Goal: Task Accomplishment & Management: Manage account settings

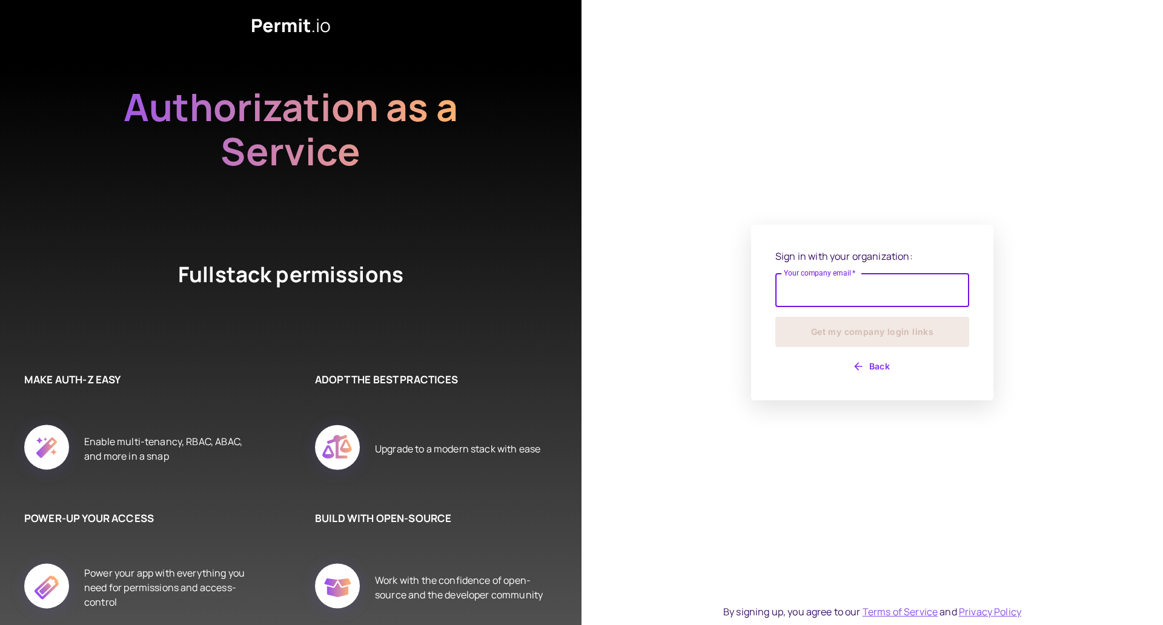
click at [897, 294] on input "Your company email   *" at bounding box center [873, 290] width 194 height 34
type input "**********"
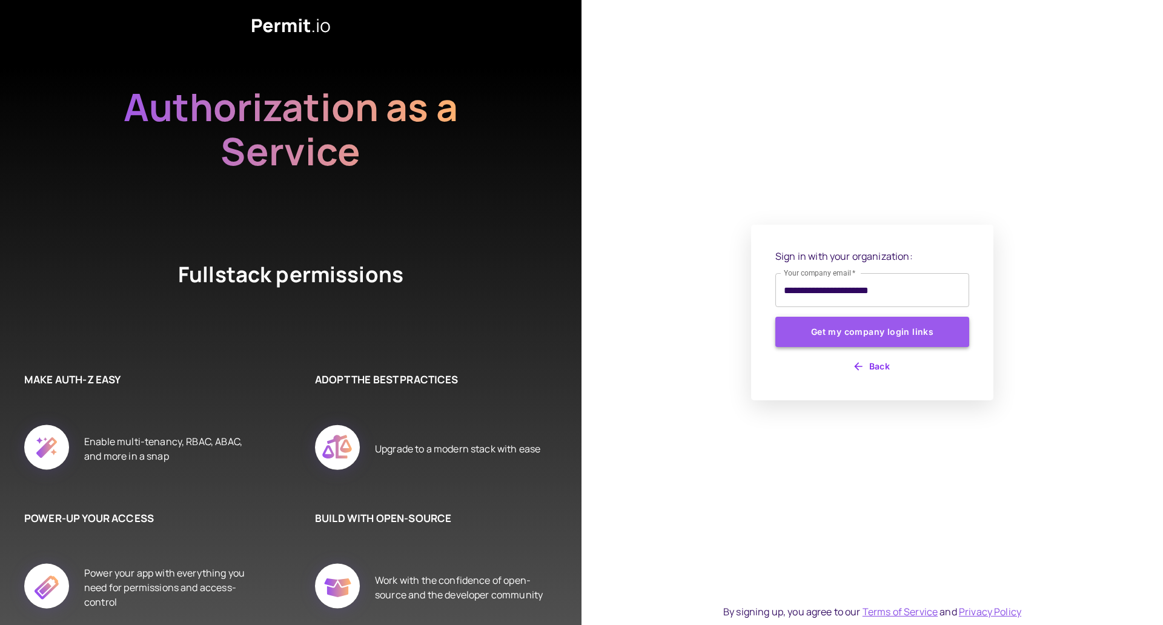
click at [906, 334] on button "Get my company login links" at bounding box center [873, 332] width 194 height 30
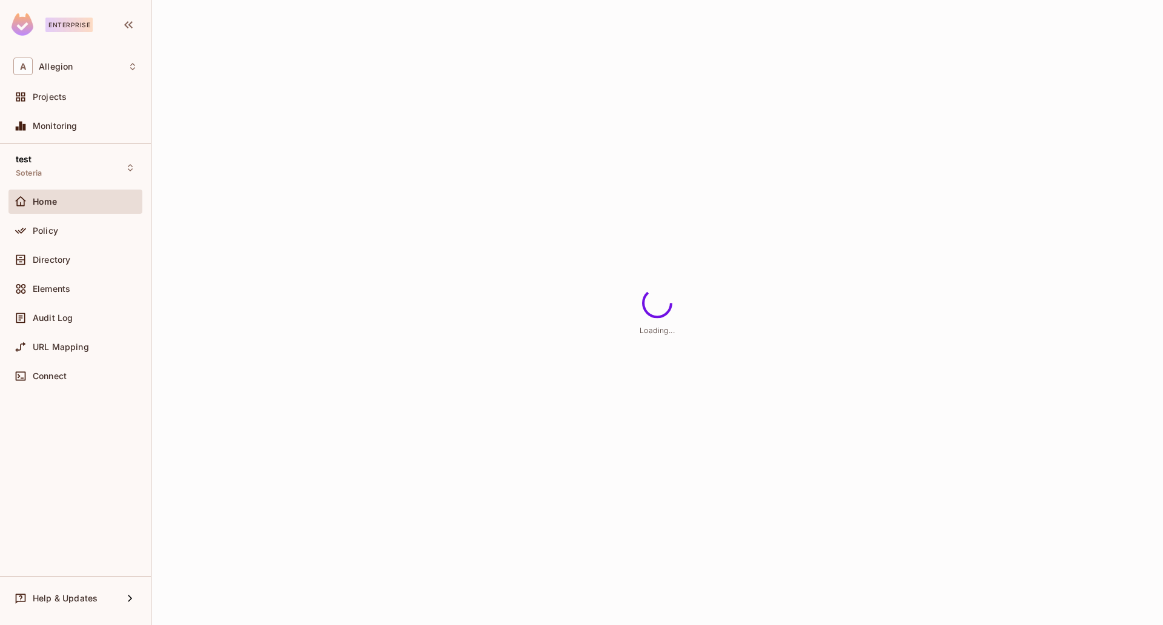
click at [742, 291] on div "Loading..." at bounding box center [657, 312] width 1012 height 625
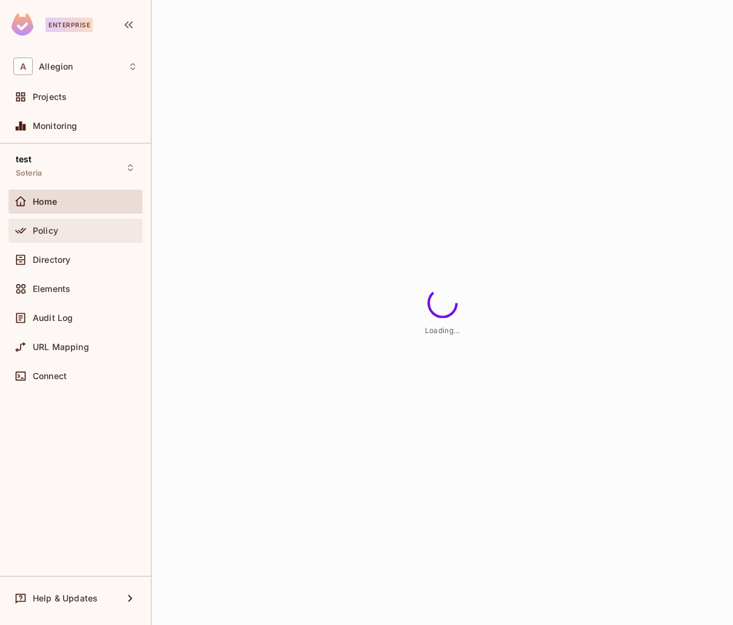
click at [82, 234] on div "Policy" at bounding box center [85, 231] width 105 height 10
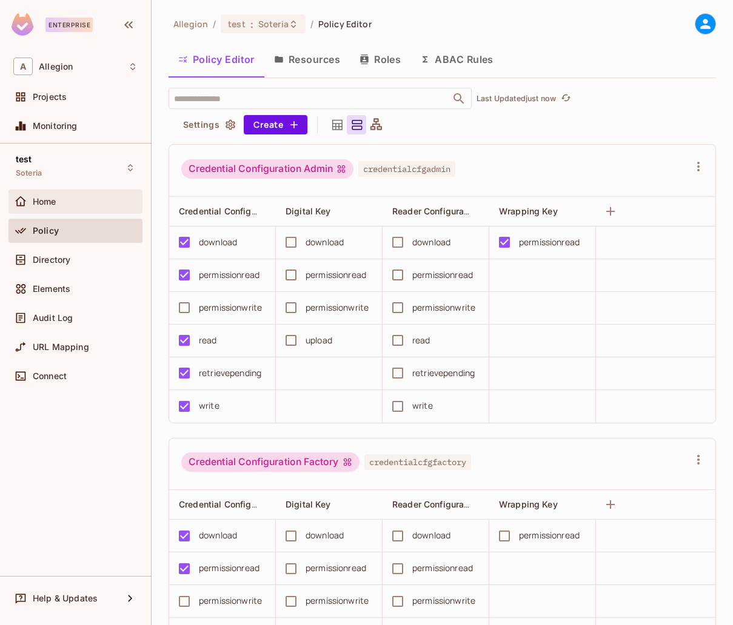
click at [118, 203] on div "Home" at bounding box center [85, 202] width 105 height 10
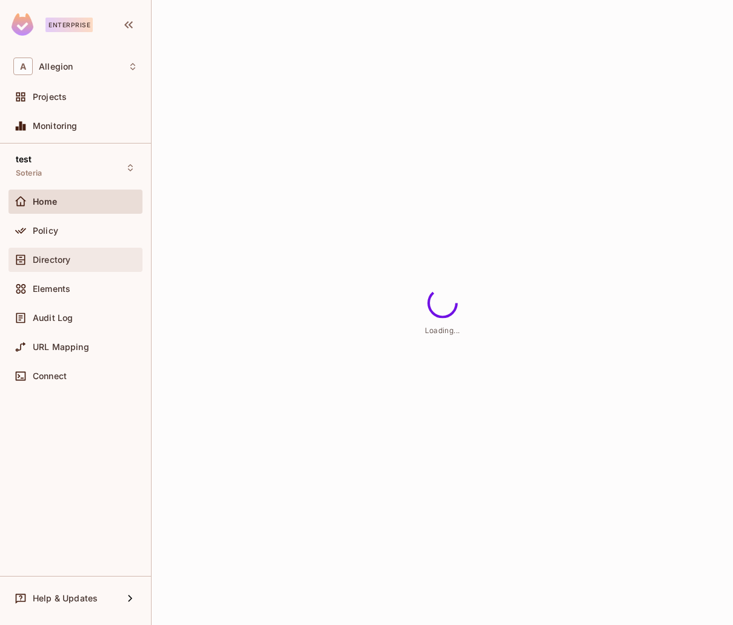
click at [58, 265] on div "Directory" at bounding box center [75, 260] width 124 height 15
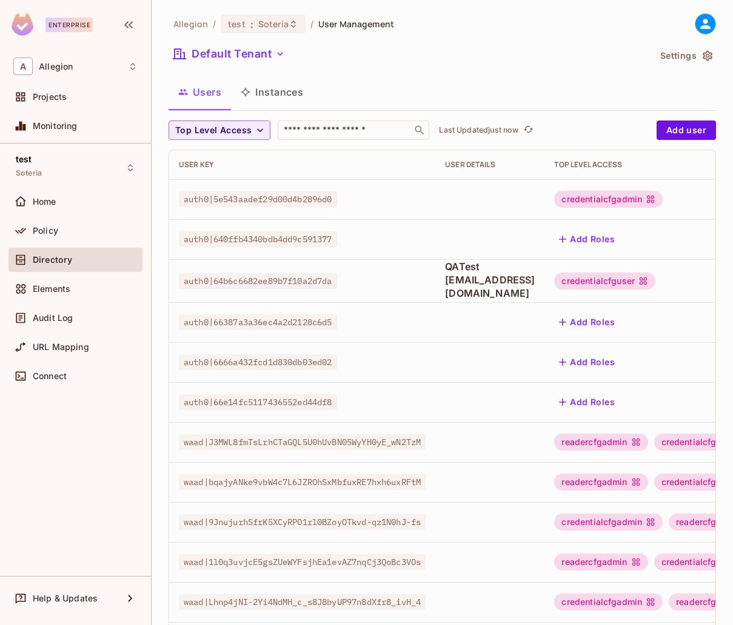
scroll to position [233, 0]
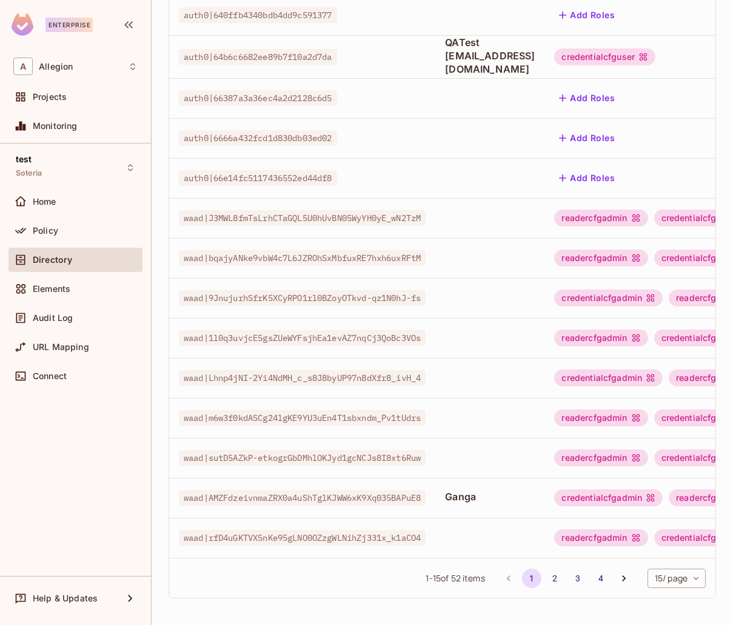
click at [656, 575] on body "Enterprise A Allegion Projects Monitoring test Soteria Home Policy Directory El…" at bounding box center [366, 312] width 733 height 625
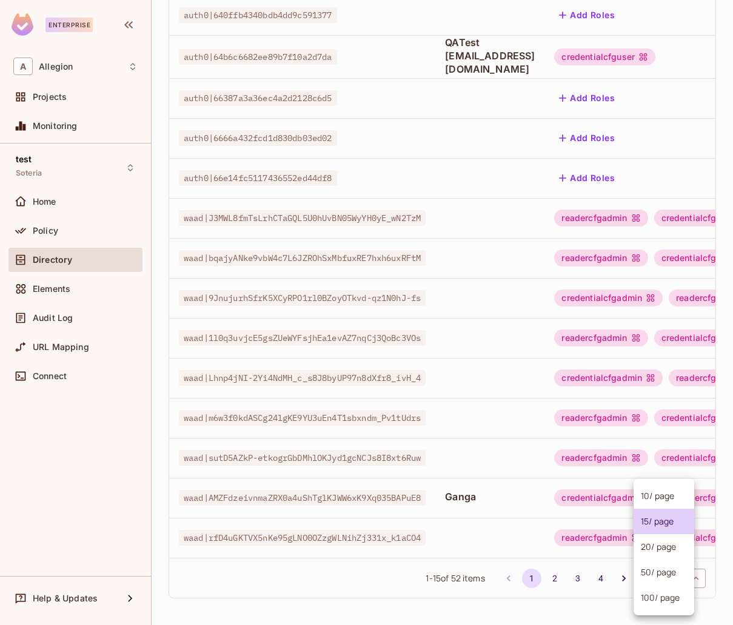
click at [666, 604] on li "100 / page" at bounding box center [663, 597] width 61 height 25
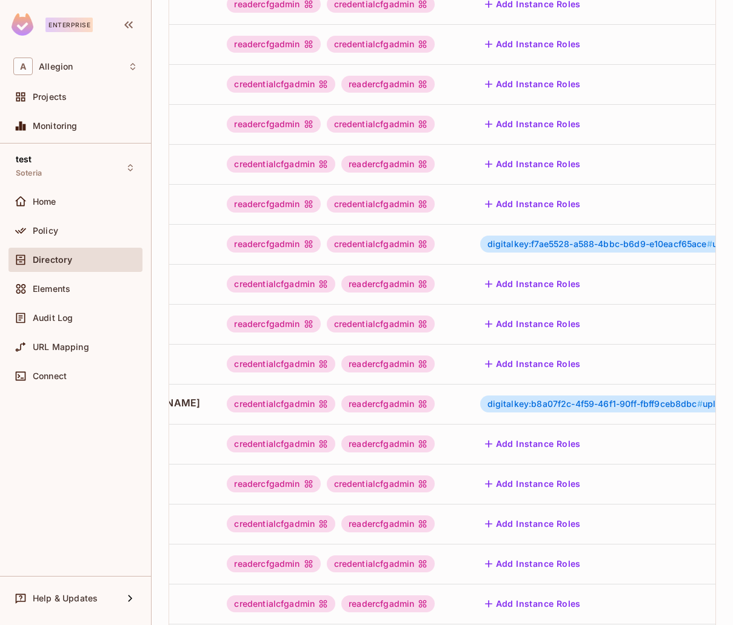
scroll to position [0, 329]
click at [580, 404] on span "digitalkey:b8a07f2c-4f59-46f1-90ff-fbff9ceb8dbc #" at bounding box center [592, 404] width 215 height 10
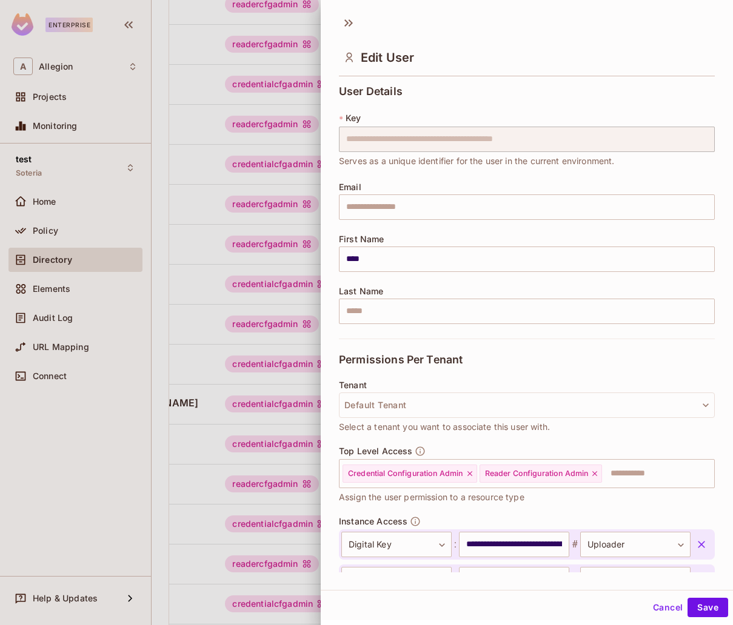
scroll to position [301, 0]
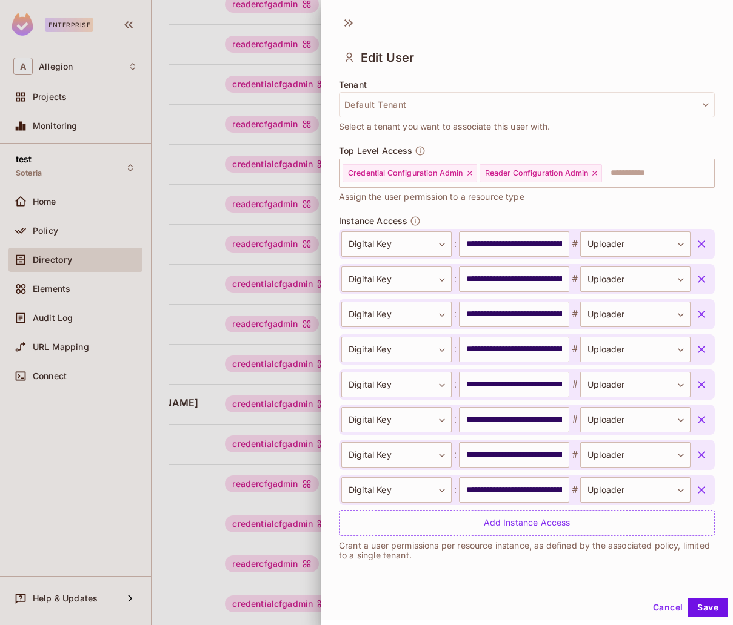
click at [695, 248] on icon "button" at bounding box center [701, 244] width 12 height 12
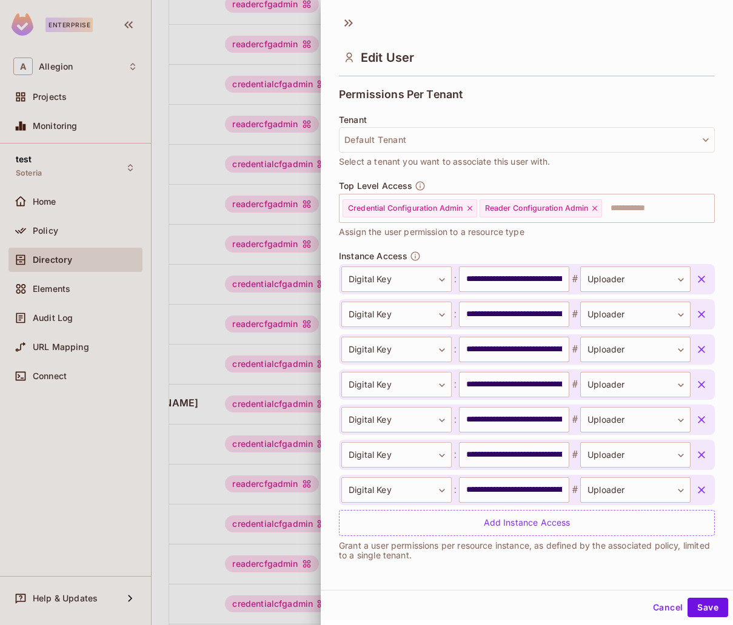
click at [695, 493] on icon "button" at bounding box center [701, 490] width 12 height 12
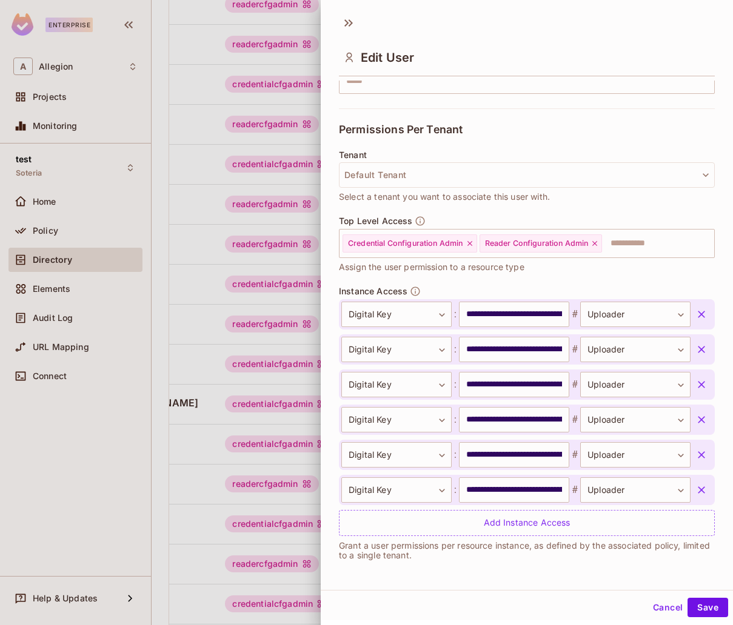
click at [695, 493] on icon "button" at bounding box center [701, 490] width 12 height 12
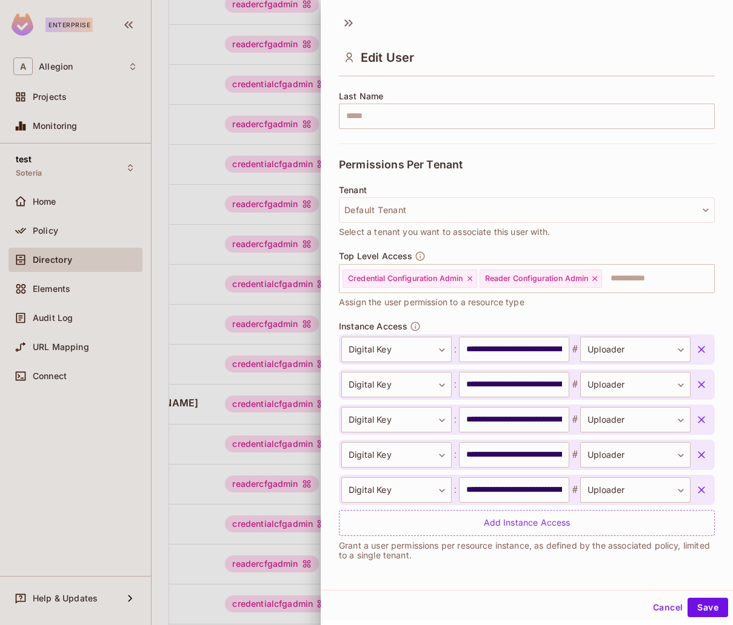
click at [695, 493] on icon "button" at bounding box center [701, 490] width 12 height 12
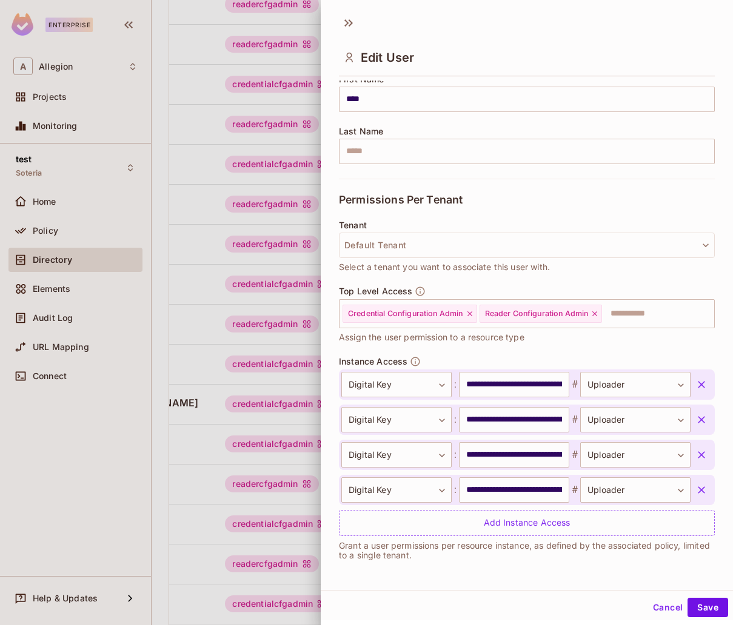
click at [695, 493] on icon "button" at bounding box center [701, 490] width 12 height 12
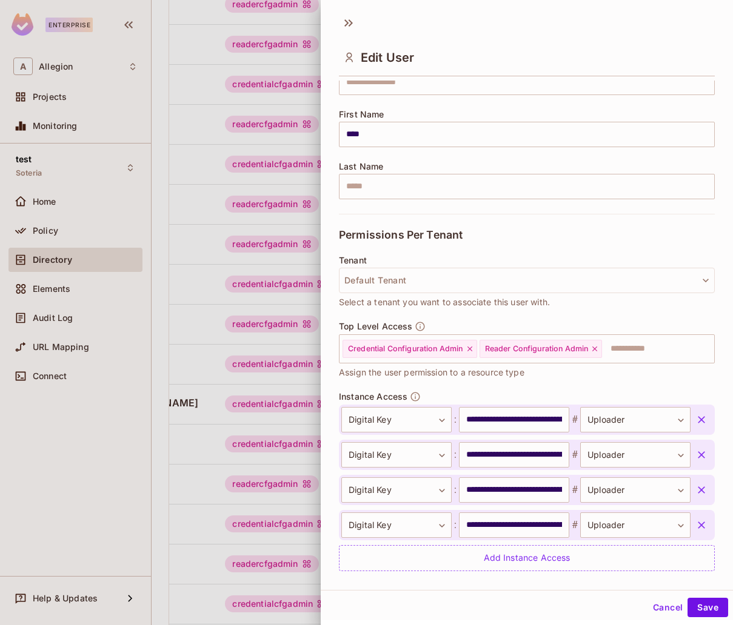
click at [695, 493] on icon "button" at bounding box center [701, 490] width 12 height 12
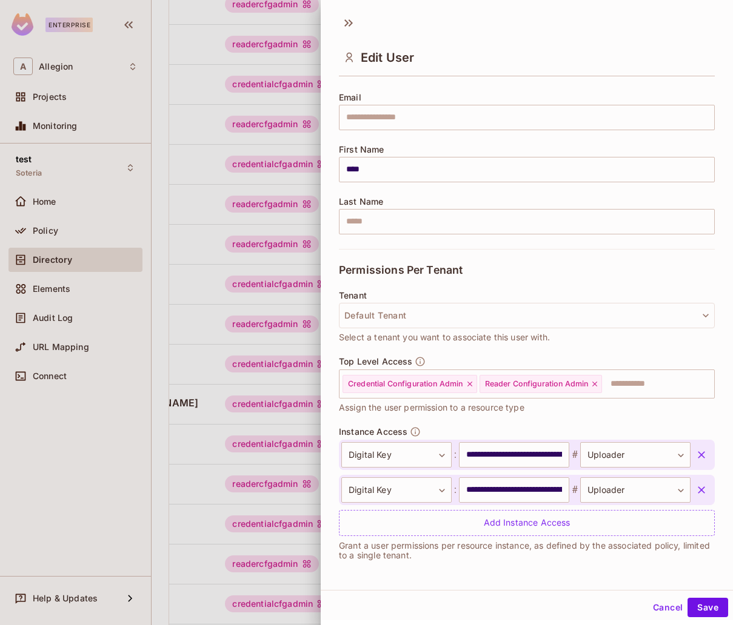
click at [695, 493] on icon "button" at bounding box center [701, 490] width 12 height 12
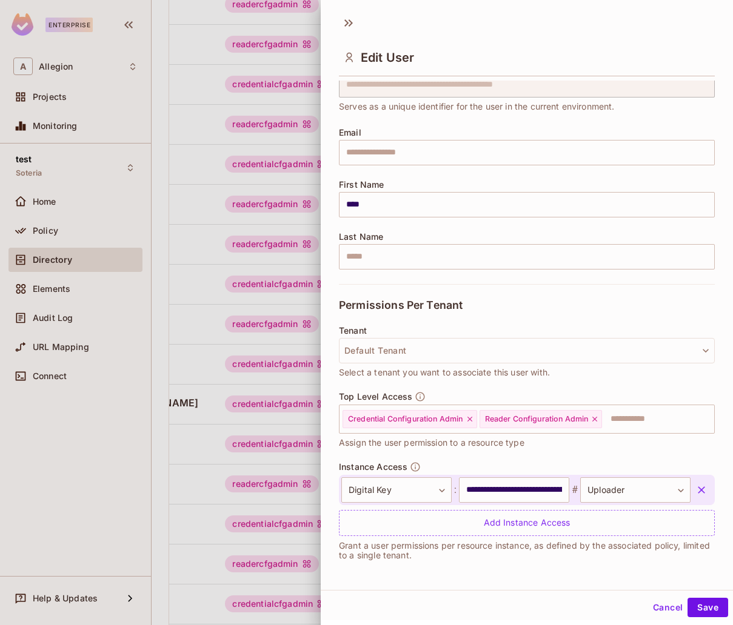
click at [695, 493] on icon "button" at bounding box center [701, 490] width 12 height 12
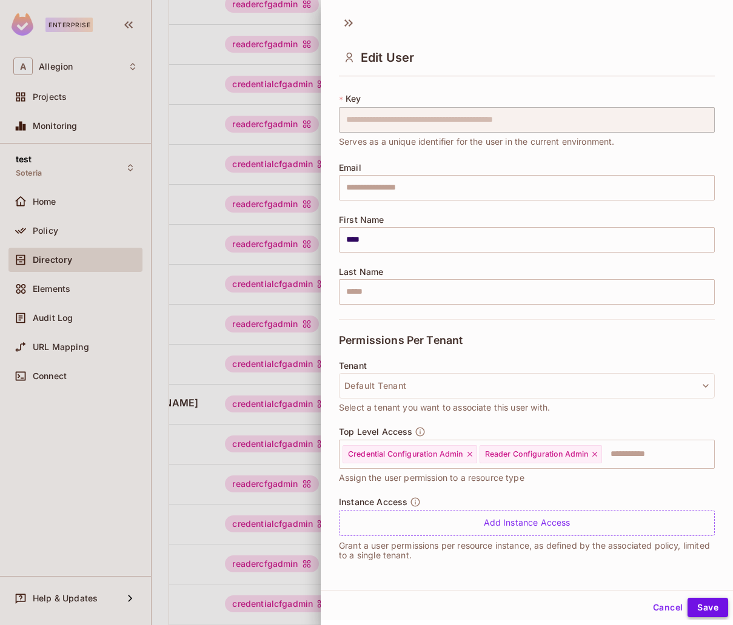
click at [696, 609] on button "Save" at bounding box center [707, 607] width 41 height 19
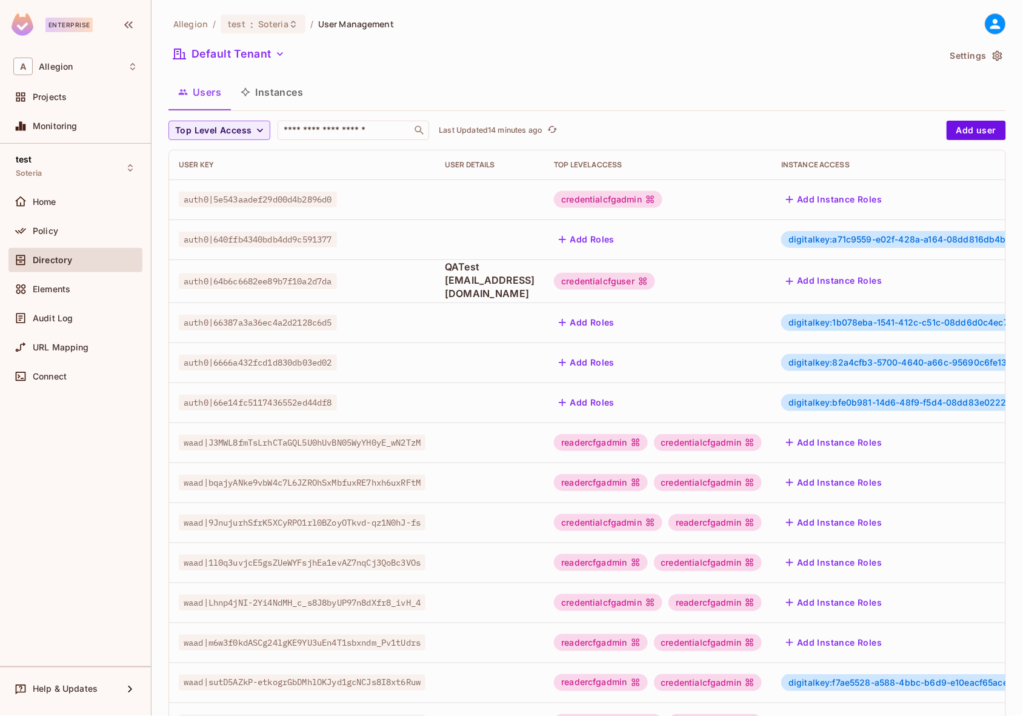
click at [859, 398] on span "digitalkey:bfe0b981-14d6-48f9-f5d4-08dd83e02225 #" at bounding box center [902, 402] width 228 height 10
click at [926, 401] on span "digitalkey:bfe0b981-14d6-48f9-f5d4-08dd83e02225 #" at bounding box center [902, 402] width 228 height 10
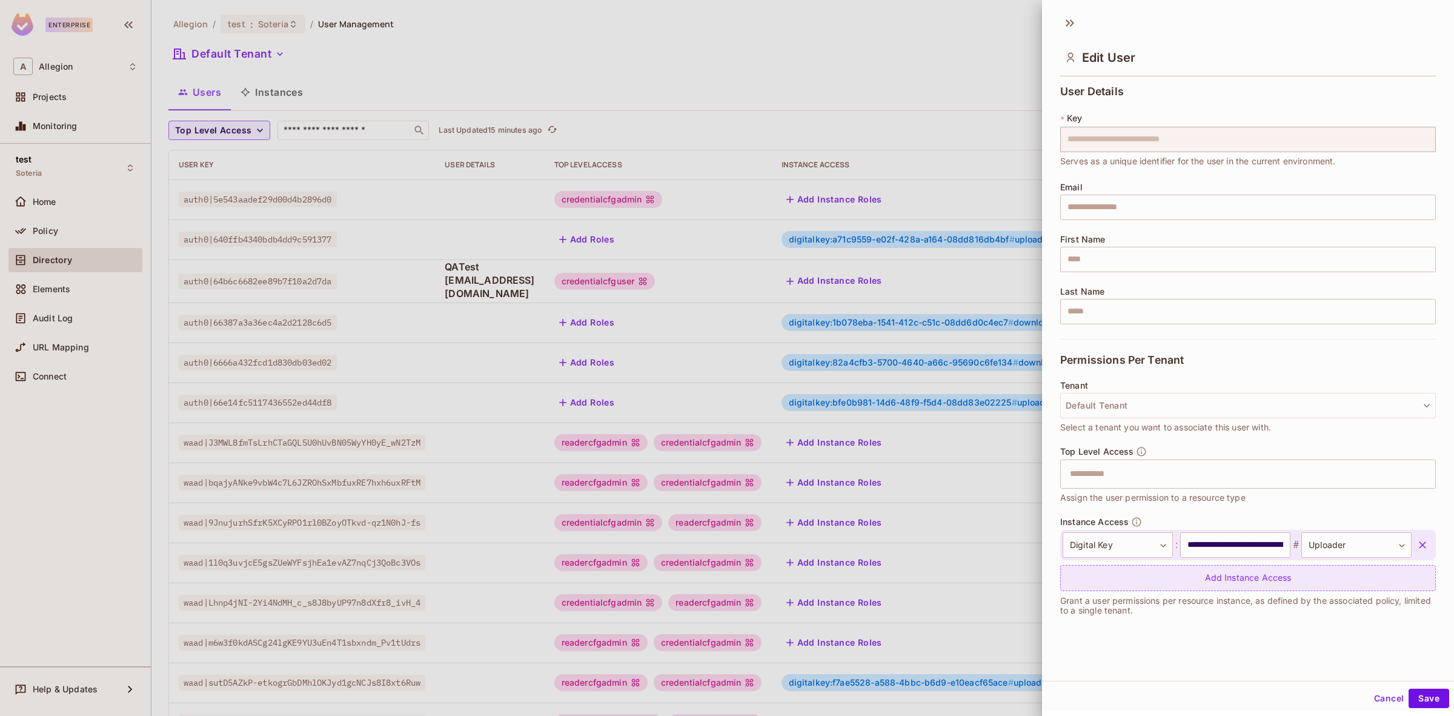
click at [1022, 577] on div "Add Instance Access" at bounding box center [1248, 578] width 376 height 26
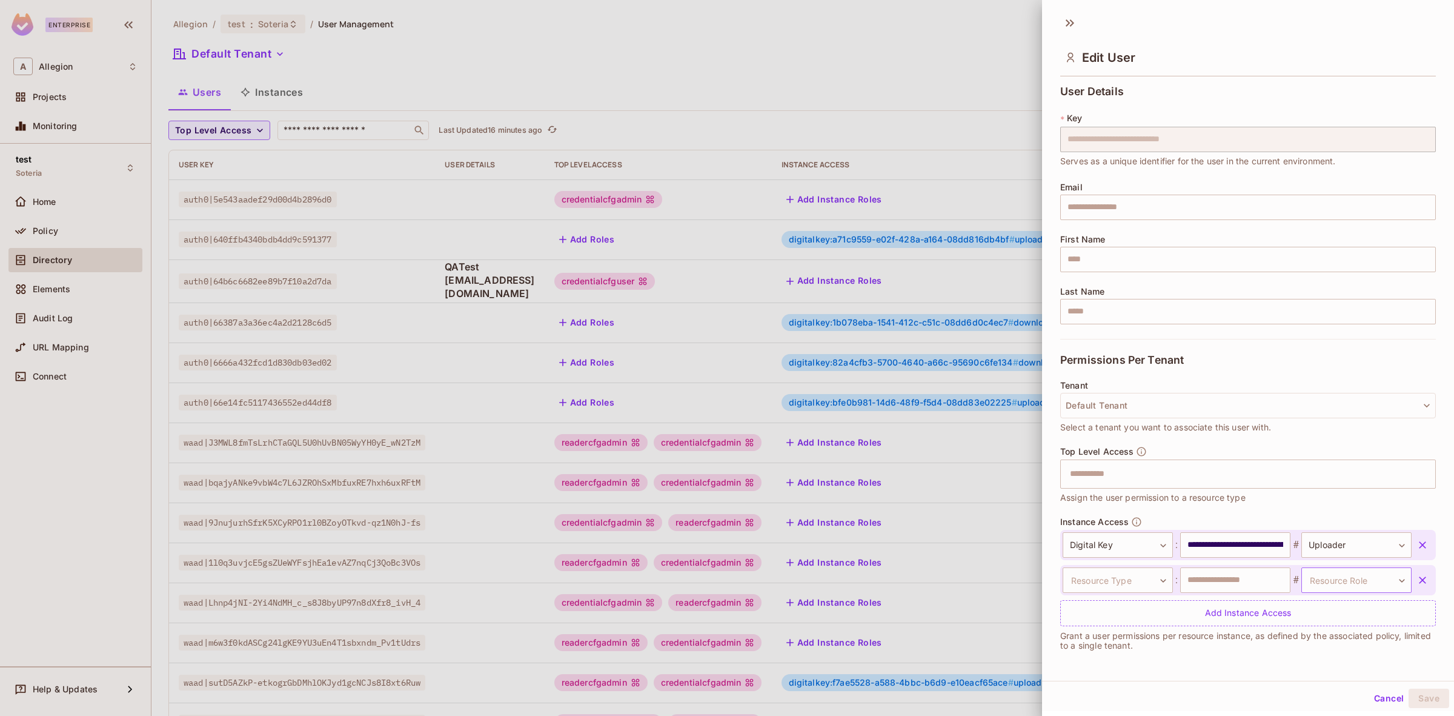
click at [1022, 579] on body "Enterprise A Allegion Projects Monitoring test Soteria Home Policy Directory El…" at bounding box center [727, 358] width 1454 height 716
click at [1022, 580] on div at bounding box center [727, 358] width 1454 height 716
click at [1022, 579] on body "Enterprise A Allegion Projects Monitoring test Soteria Home Policy Directory El…" at bounding box center [727, 358] width 1454 height 716
click at [1022, 642] on li "Digital Key" at bounding box center [1114, 647] width 126 height 22
click at [1022, 579] on body "Enterprise A Allegion Projects Monitoring test Soteria Home Policy Directory El…" at bounding box center [727, 358] width 1454 height 716
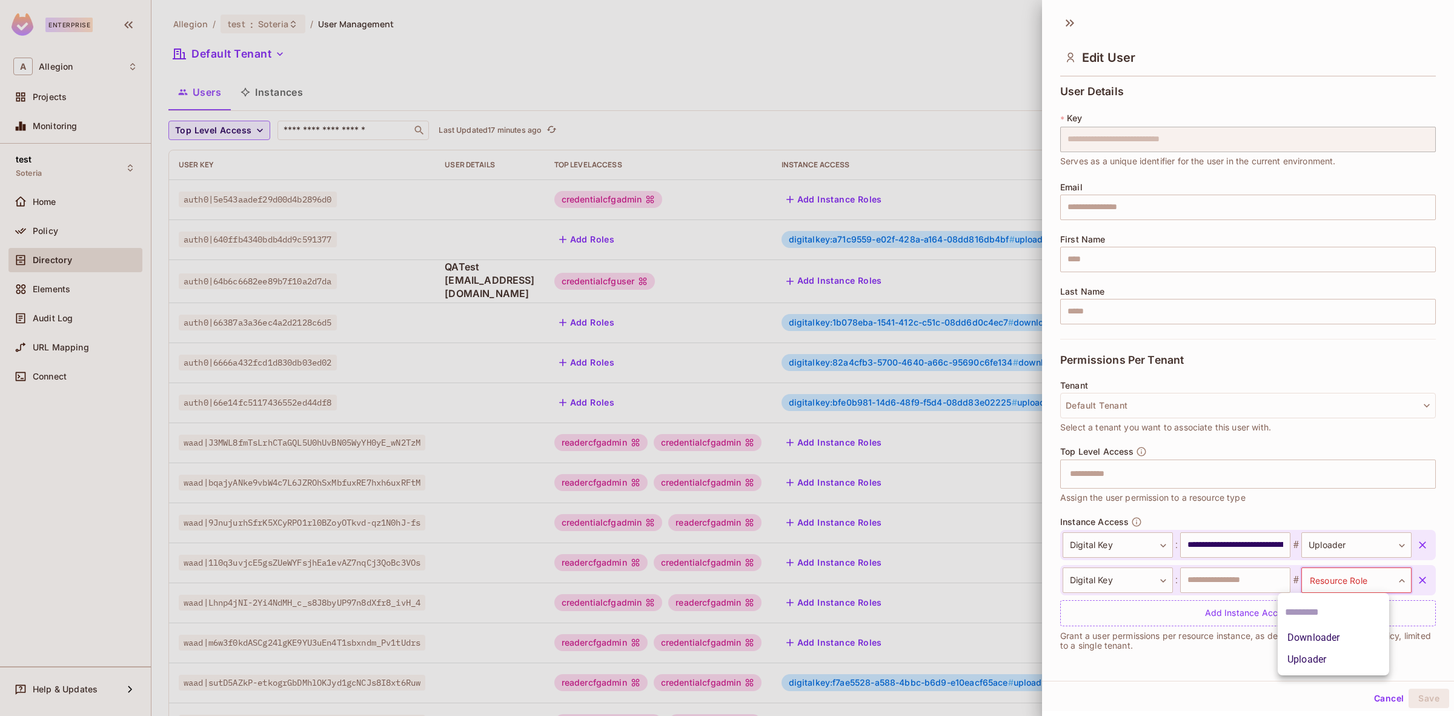
click at [1022, 638] on li "Downloader" at bounding box center [1333, 638] width 111 height 22
type input "**********"
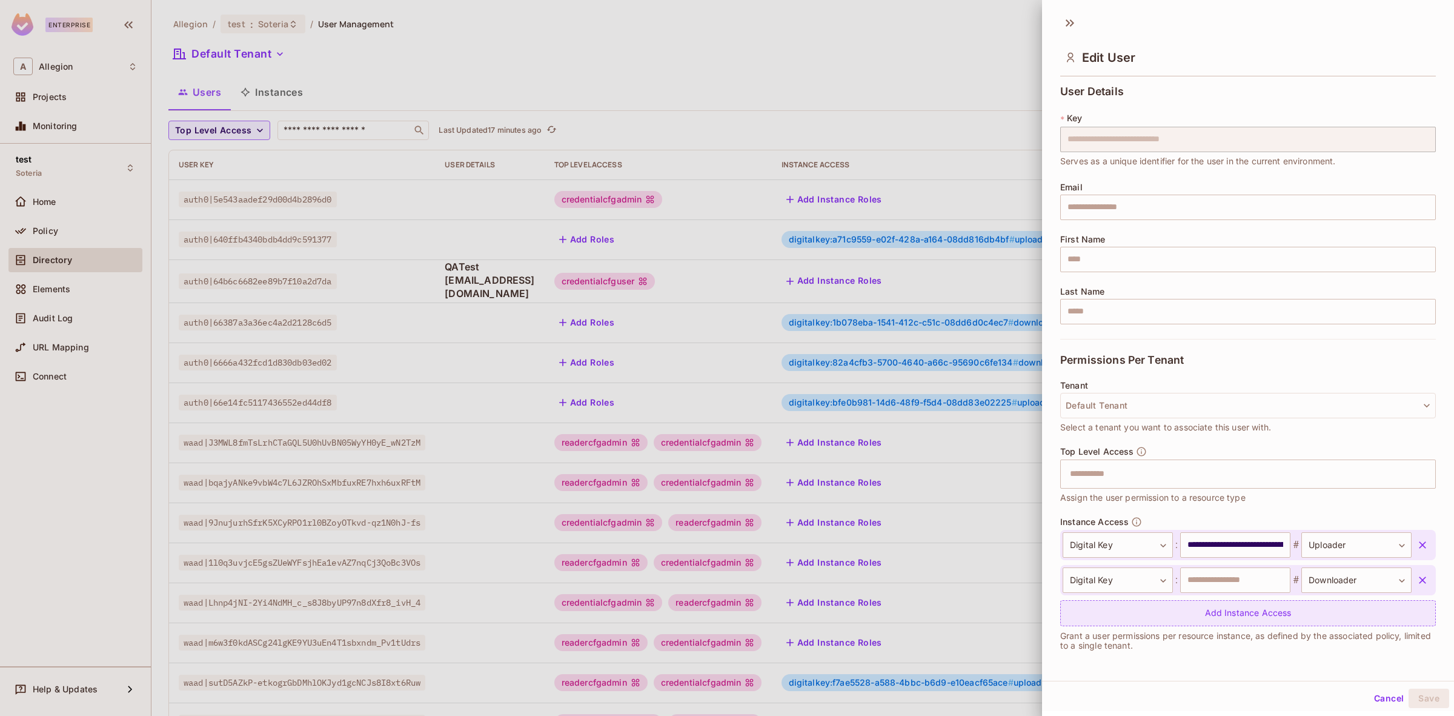
click at [1022, 617] on div "Add Instance Access" at bounding box center [1248, 613] width 376 height 26
click at [1022, 618] on body "Enterprise A Allegion Projects Monitoring test Soteria Home Policy Directory El…" at bounding box center [727, 358] width 1454 height 716
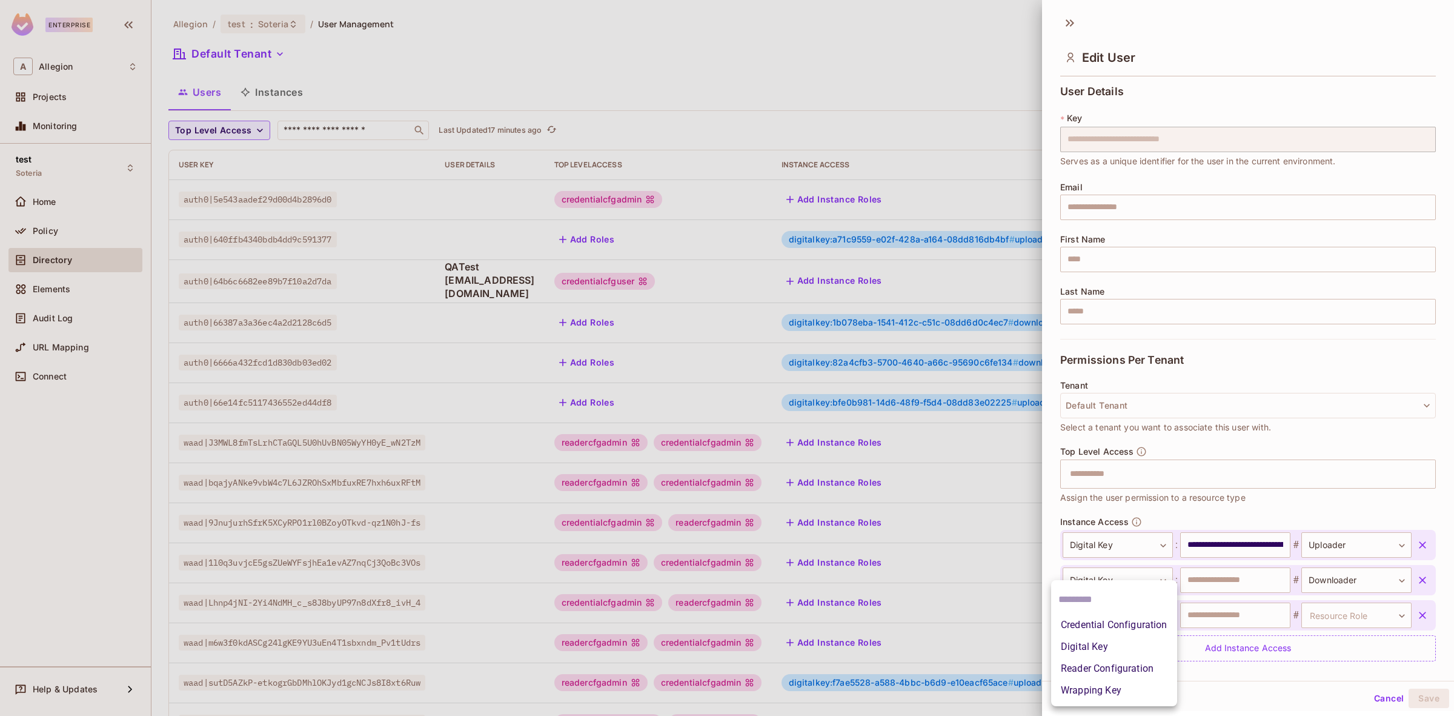
click at [1022, 627] on li "Credential Configuration" at bounding box center [1114, 625] width 126 height 22
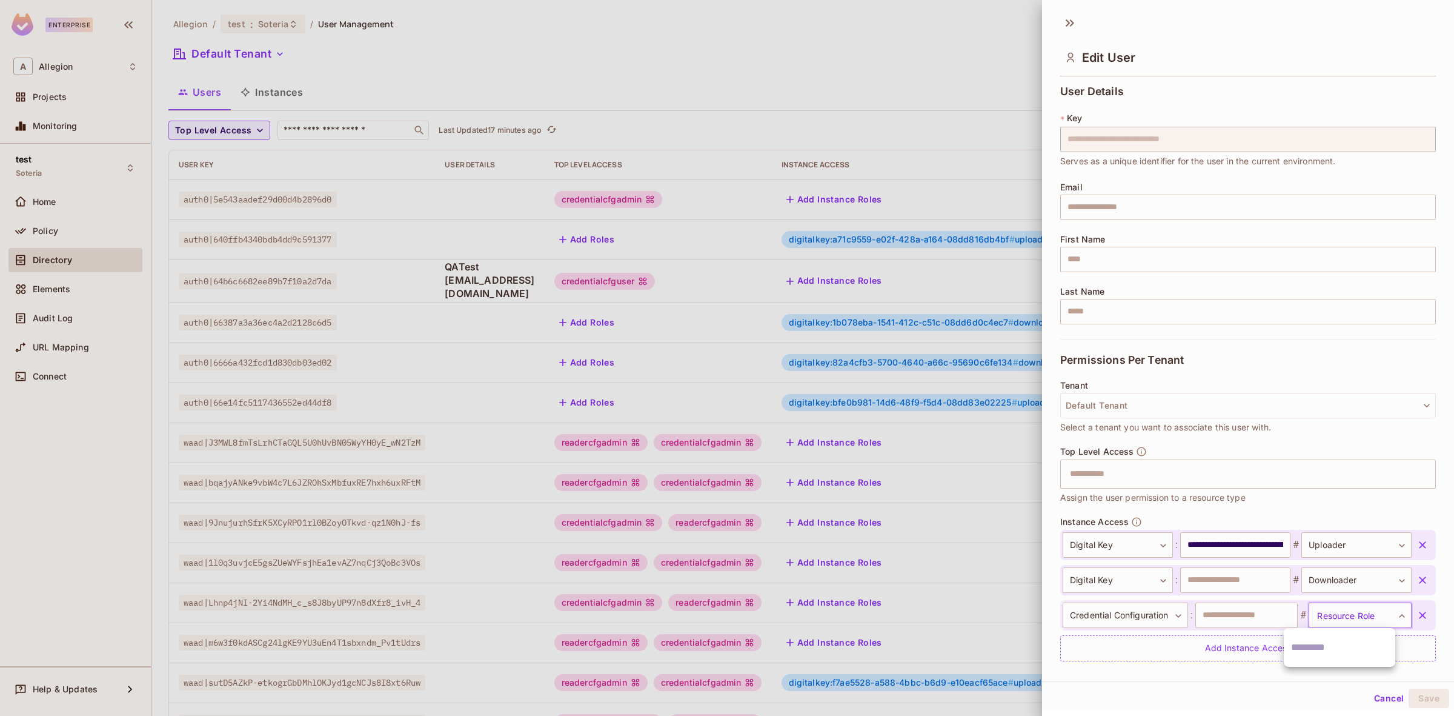
click at [1022, 611] on body "Enterprise A Allegion Projects Monitoring test Soteria Home Policy Directory El…" at bounding box center [727, 358] width 1454 height 716
click at [1022, 615] on div at bounding box center [727, 358] width 1454 height 716
click at [1022, 615] on icon "button" at bounding box center [1423, 615] width 12 height 12
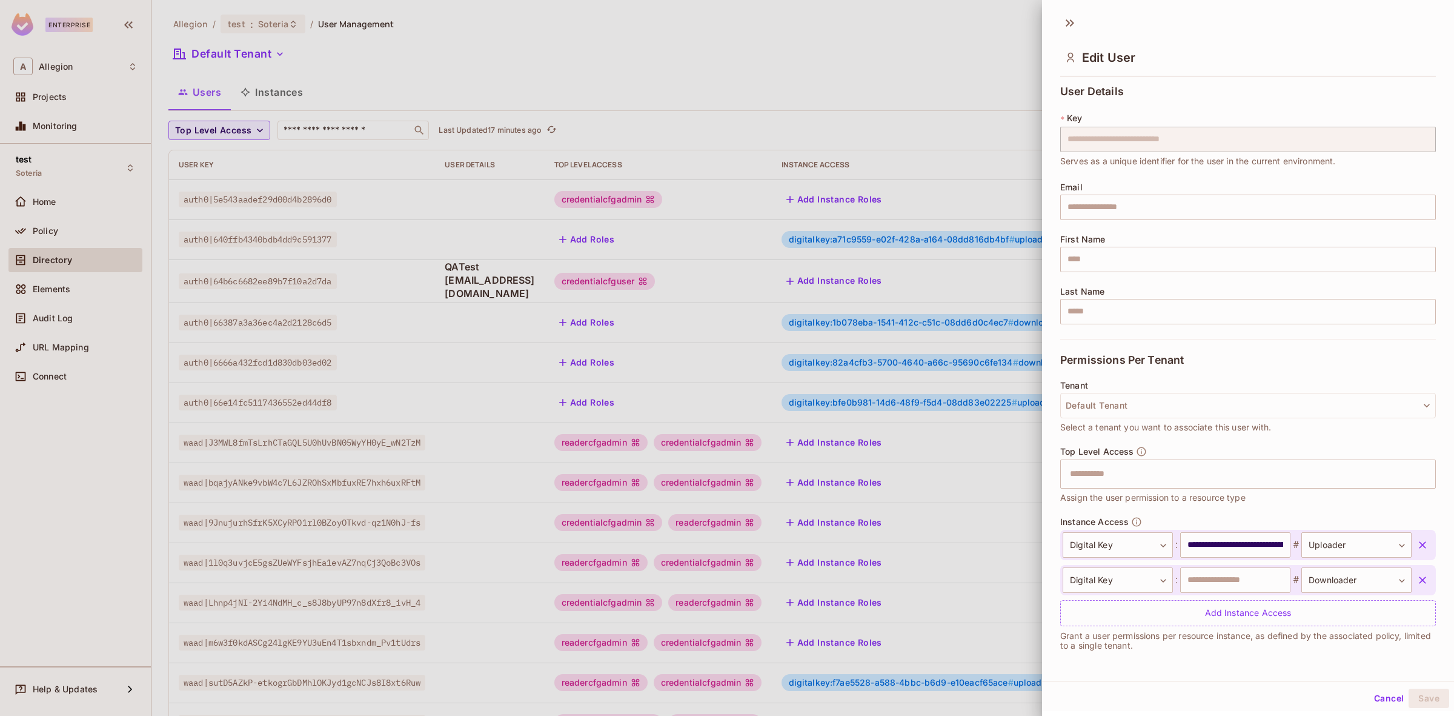
click at [1022, 580] on icon "button" at bounding box center [1423, 580] width 12 height 12
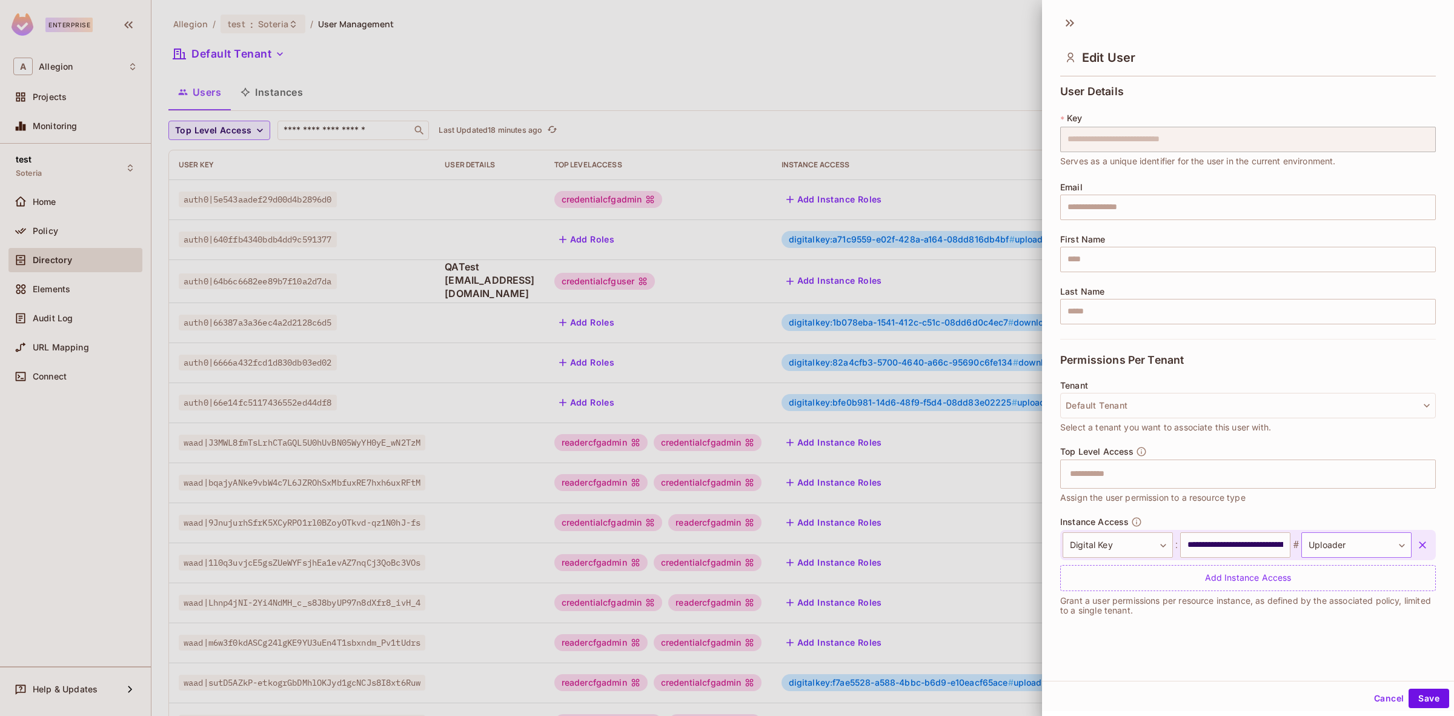
click at [1022, 534] on body "Enterprise A Allegion Projects Monitoring test Soteria Home Policy Directory El…" at bounding box center [727, 358] width 1454 height 716
click at [1022, 515] on div at bounding box center [727, 358] width 1454 height 716
click at [1022, 691] on button "Cancel" at bounding box center [1389, 697] width 39 height 19
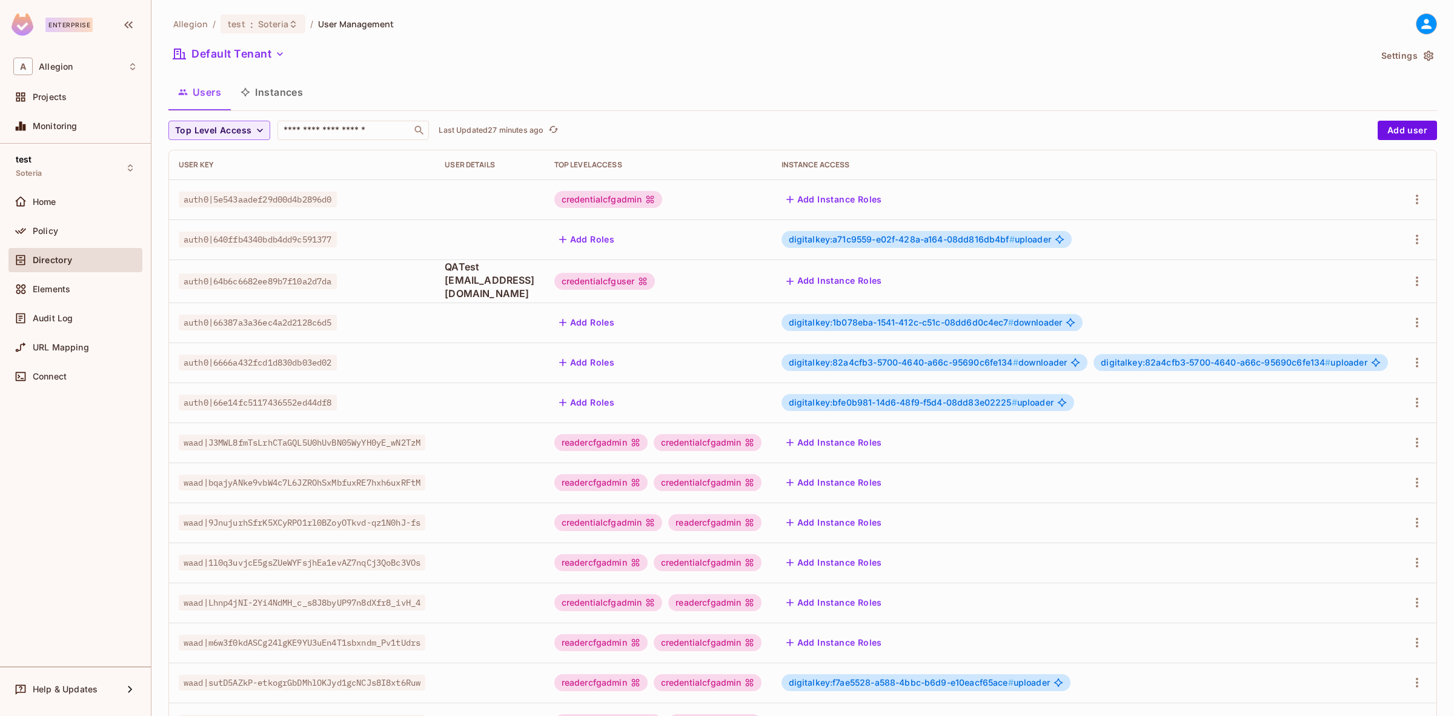
scroll to position [142, 0]
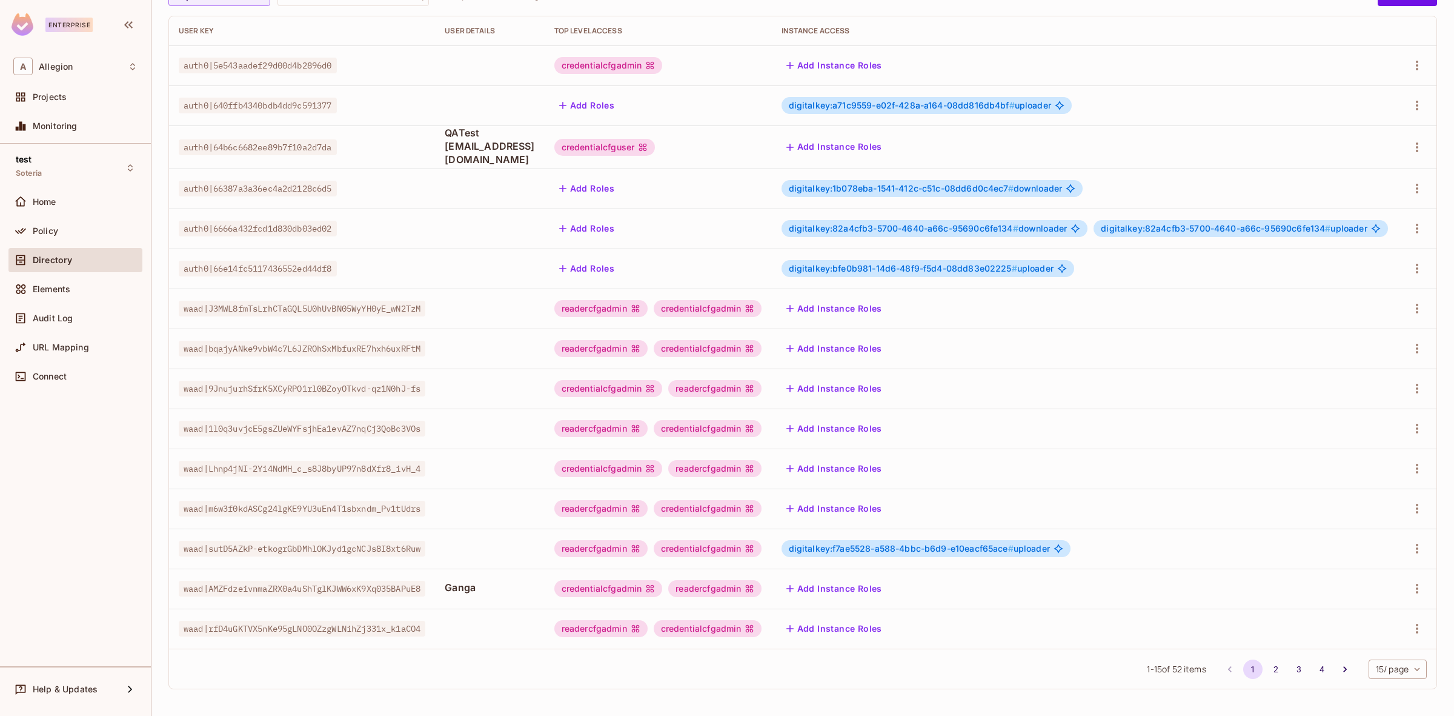
click at [648, 300] on div "readercfgadmin" at bounding box center [600, 308] width 93 height 17
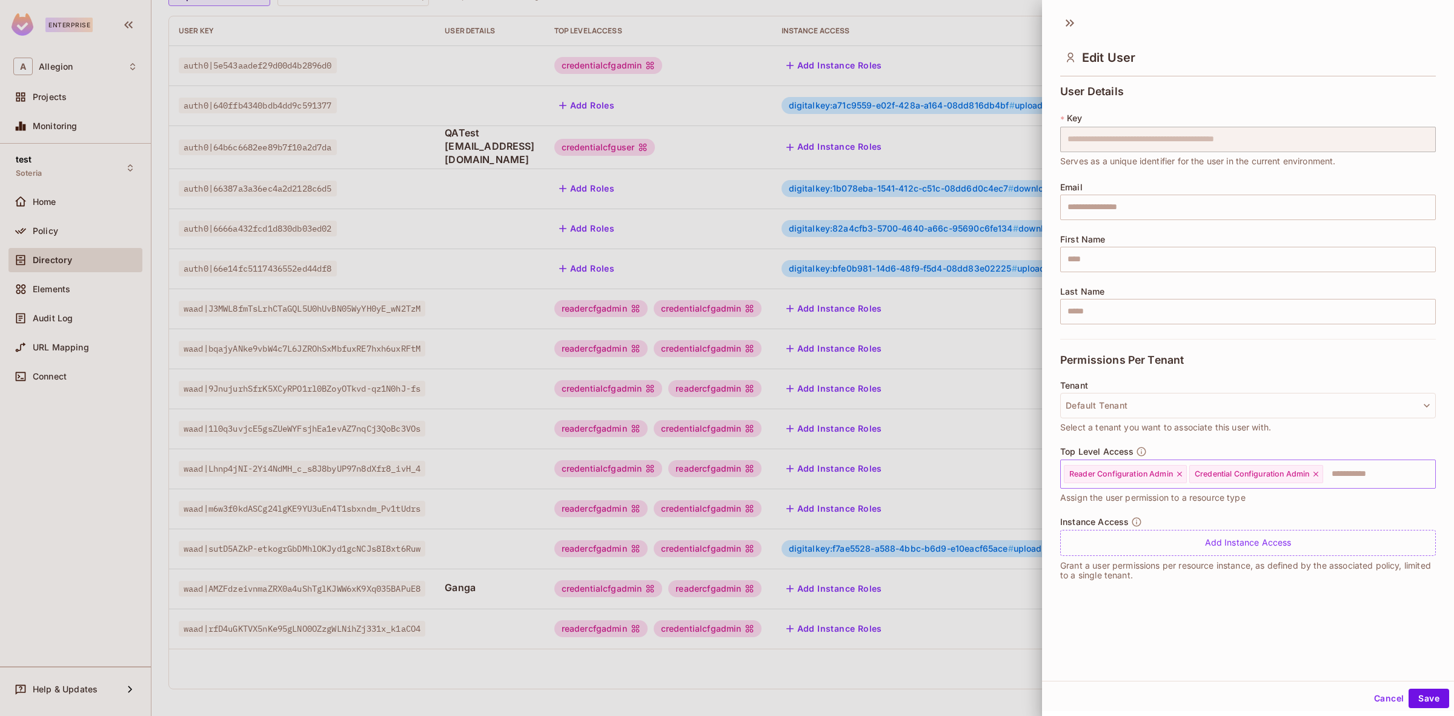
click at [1022, 468] on input "text" at bounding box center [1369, 474] width 88 height 24
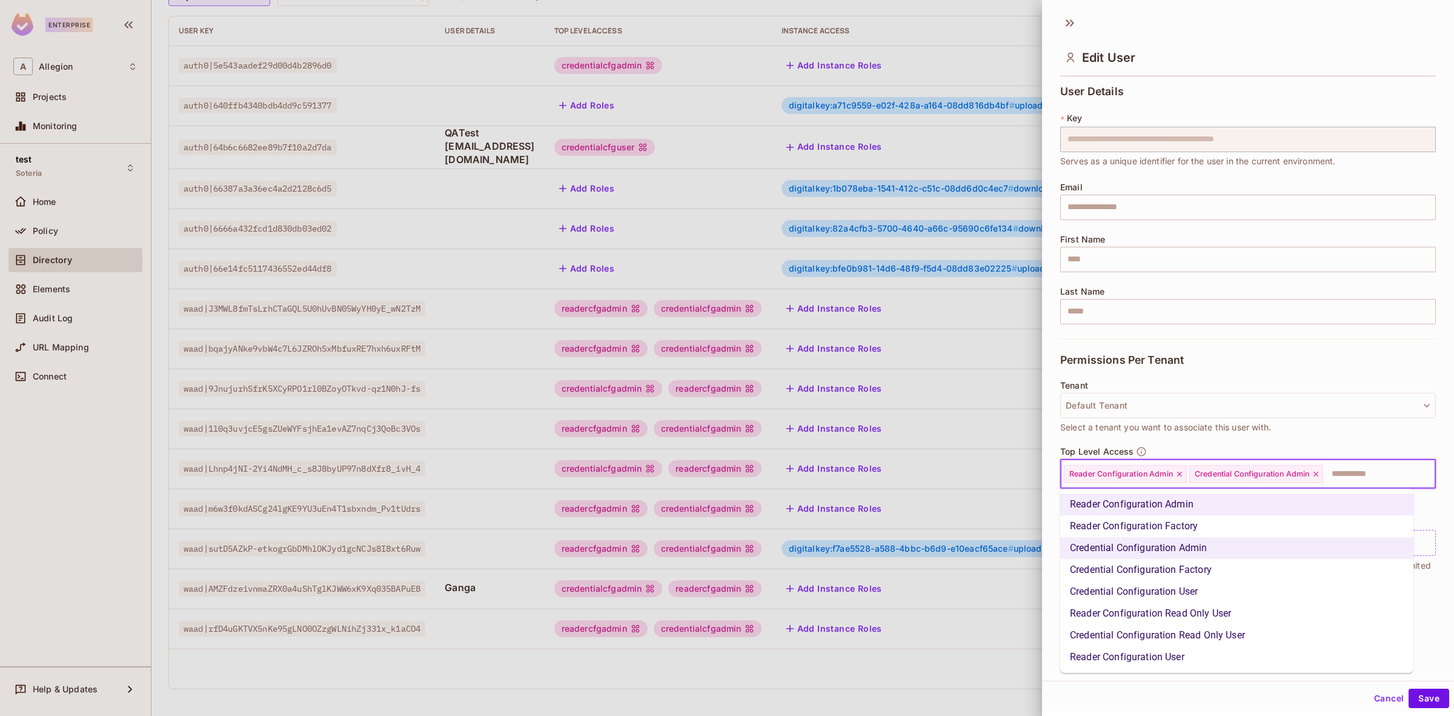
click at [1022, 690] on div "Cancel Save" at bounding box center [1248, 698] width 412 height 29
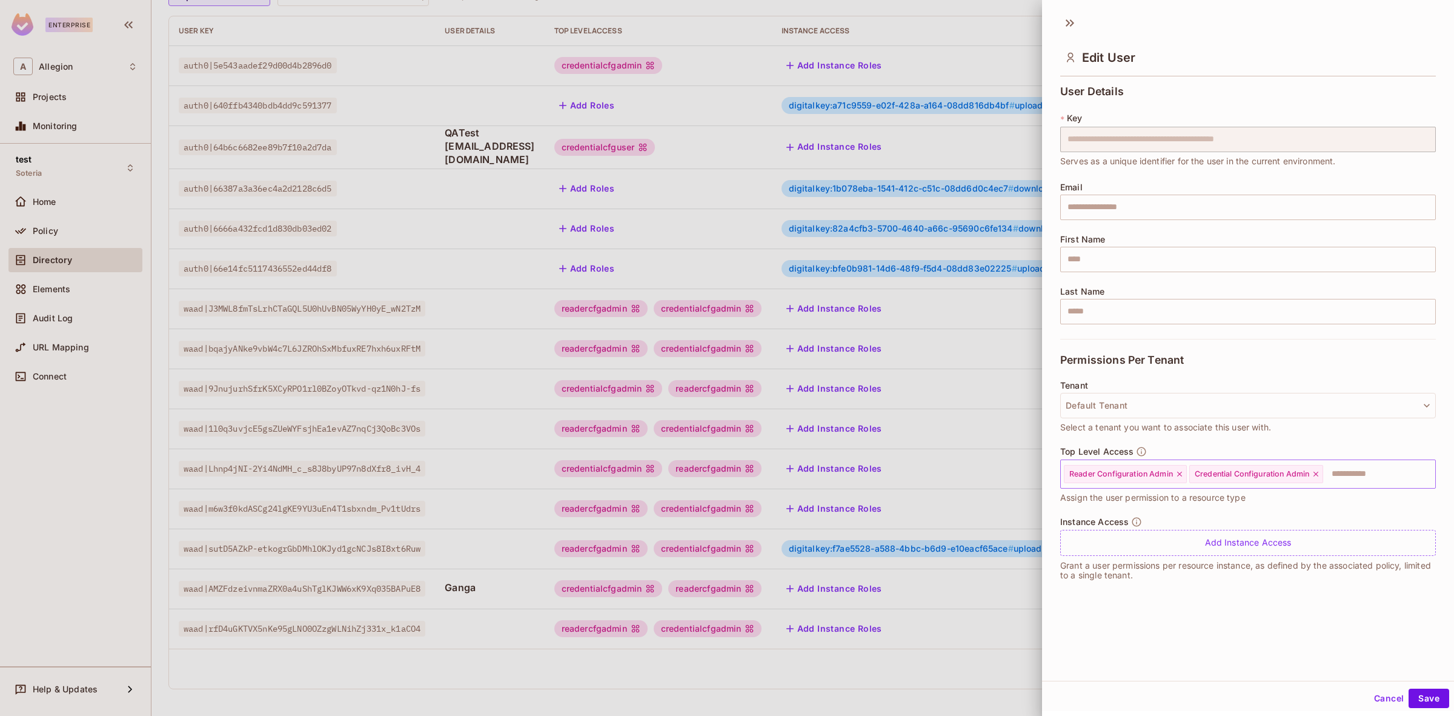
click at [1022, 470] on input "text" at bounding box center [1369, 474] width 88 height 24
click at [1022, 482] on div "**********" at bounding box center [1248, 336] width 412 height 511
click at [1022, 478] on input "text" at bounding box center [1369, 474] width 88 height 24
click at [1022, 473] on div "**********" at bounding box center [1248, 336] width 412 height 511
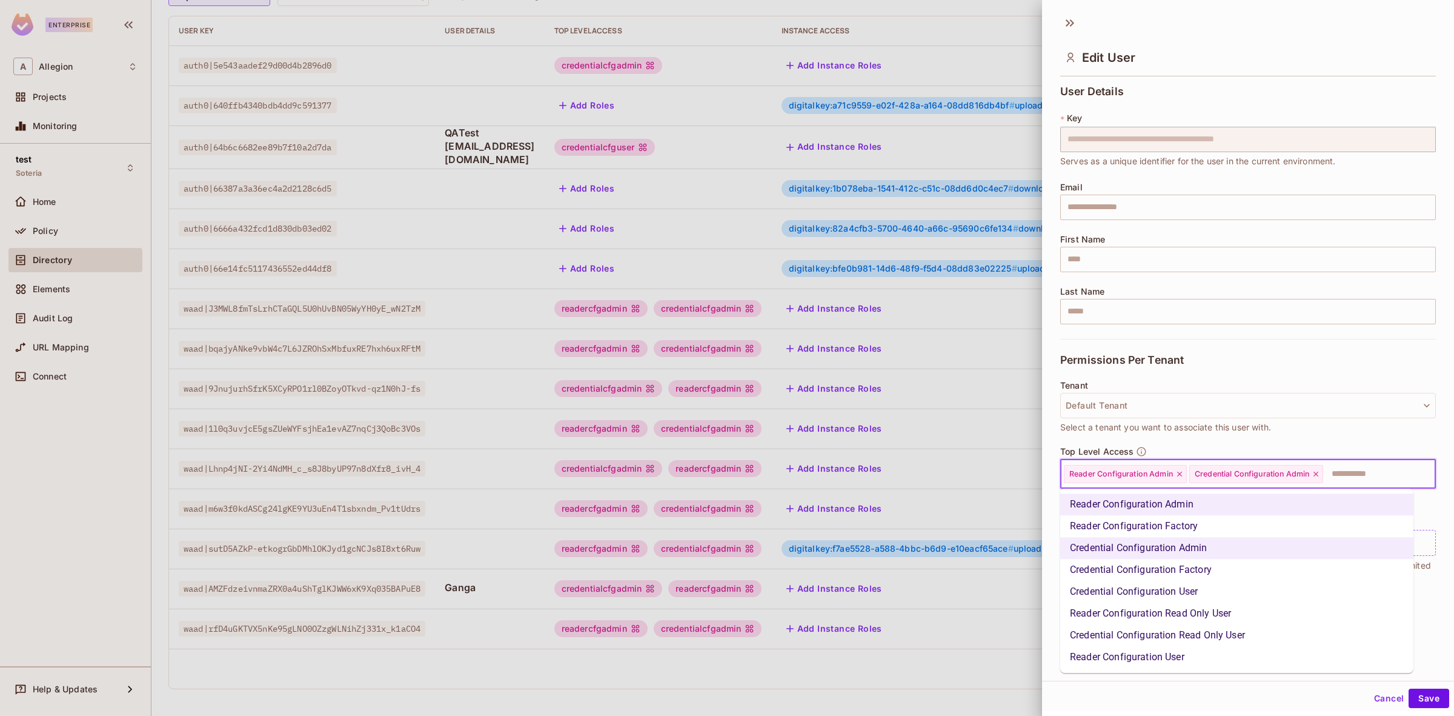
click at [1022, 478] on input "text" at bounding box center [1369, 474] width 88 height 24
click at [1022, 470] on div "**********" at bounding box center [1248, 336] width 412 height 511
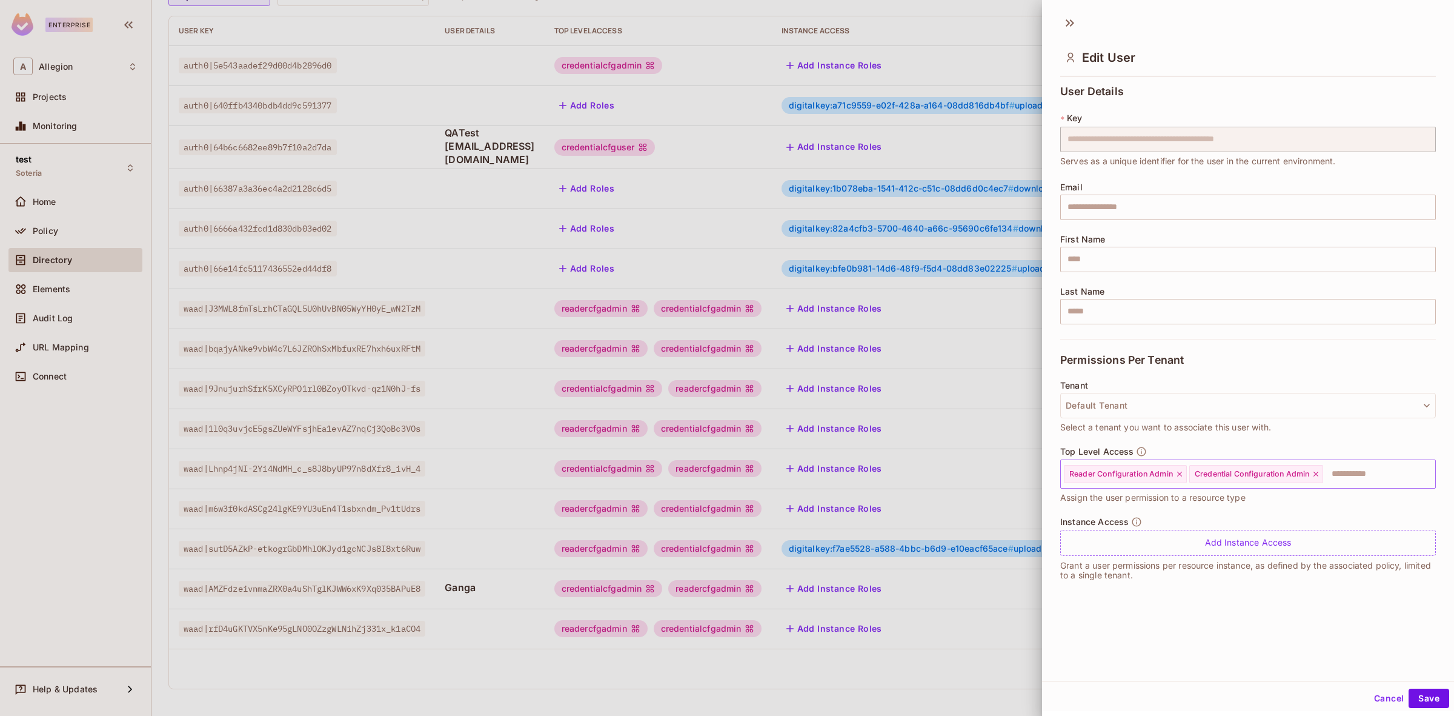
click at [1022, 470] on input "text" at bounding box center [1369, 474] width 88 height 24
click at [682, 684] on div at bounding box center [727, 358] width 1454 height 716
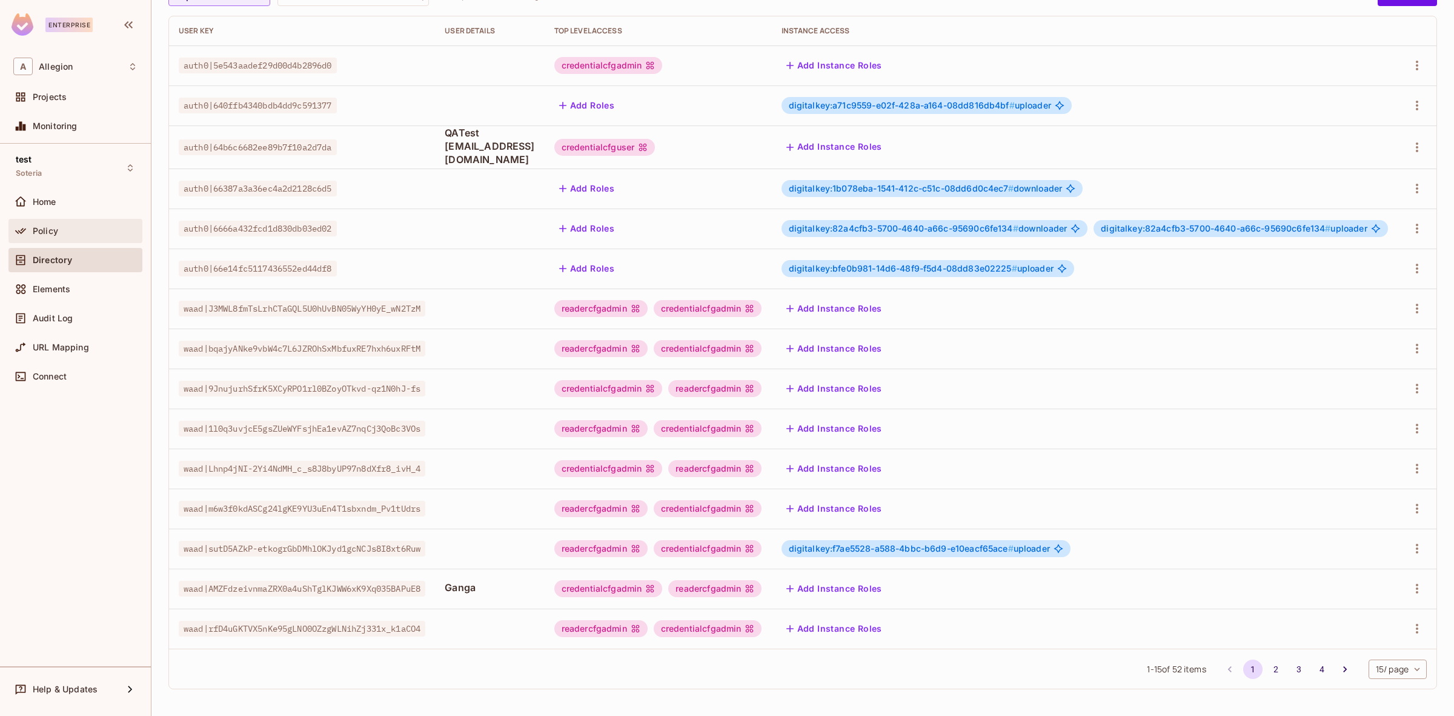
click at [94, 239] on div "Policy" at bounding box center [75, 231] width 134 height 24
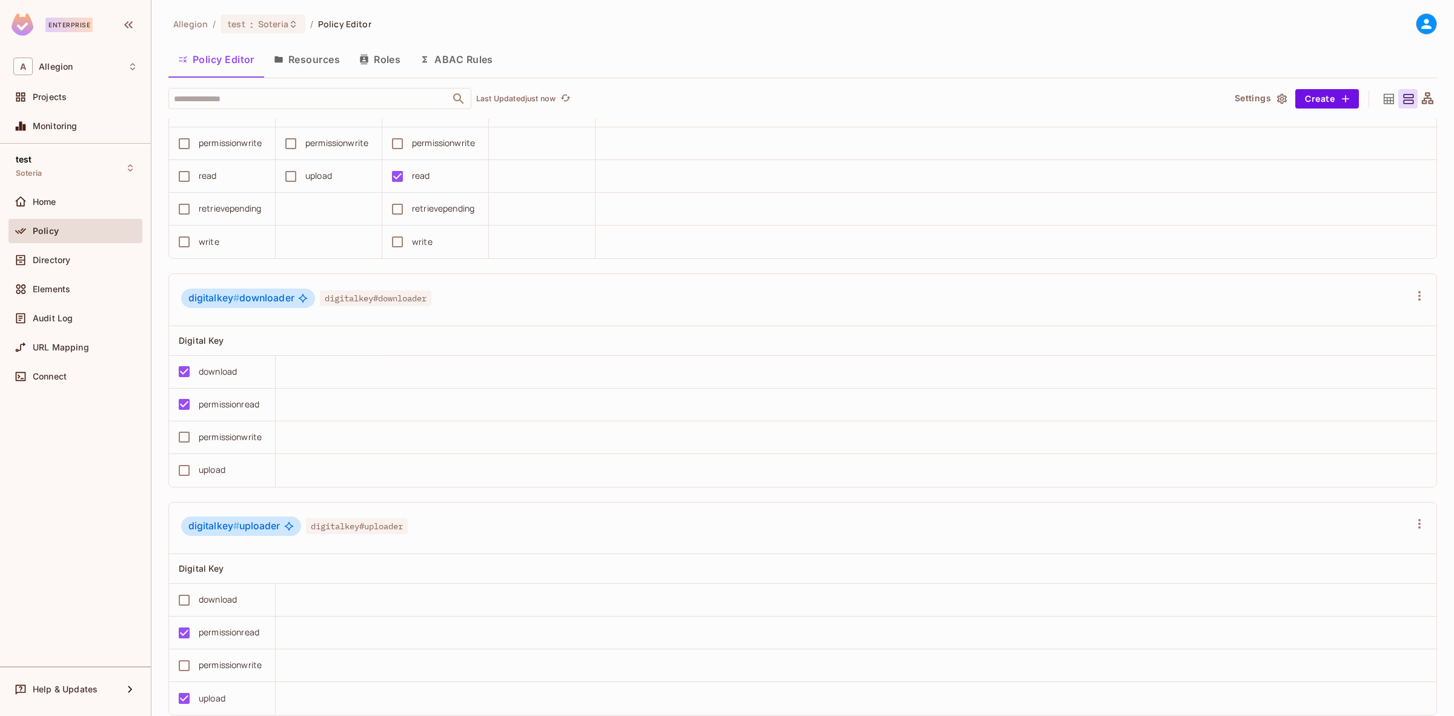
scroll to position [2228, 0]
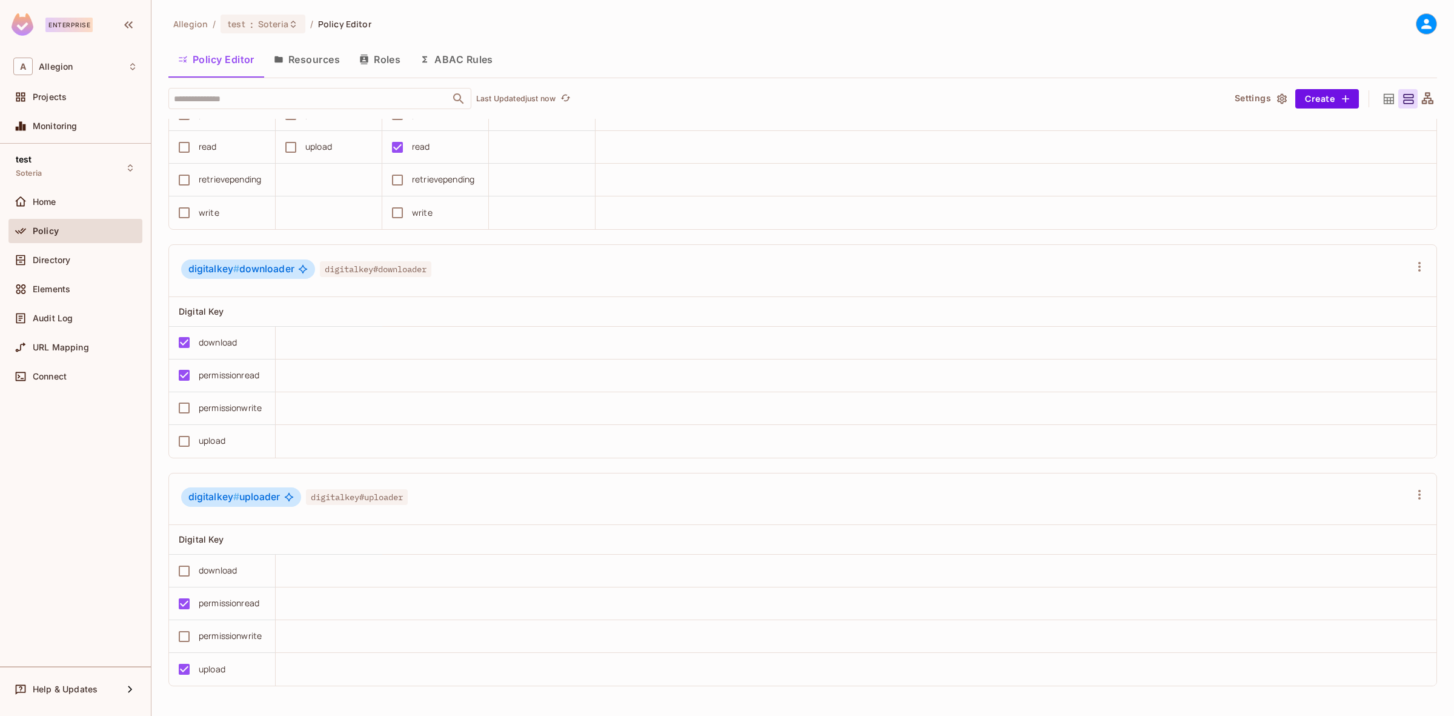
click at [307, 62] on button "Resources" at bounding box center [306, 59] width 85 height 30
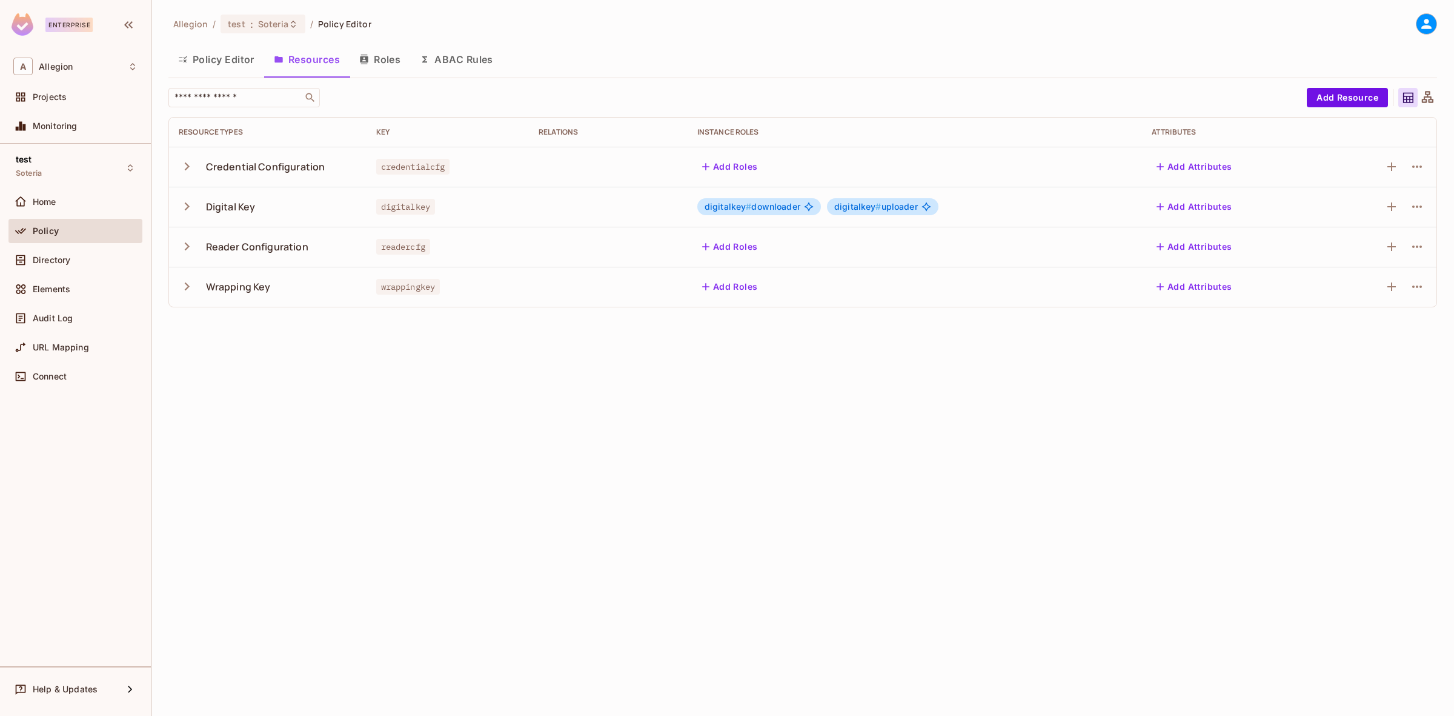
click at [186, 284] on icon "button" at bounding box center [187, 286] width 5 height 8
click at [182, 289] on icon "button" at bounding box center [187, 286] width 16 height 16
click at [218, 62] on button "Policy Editor" at bounding box center [216, 59] width 96 height 30
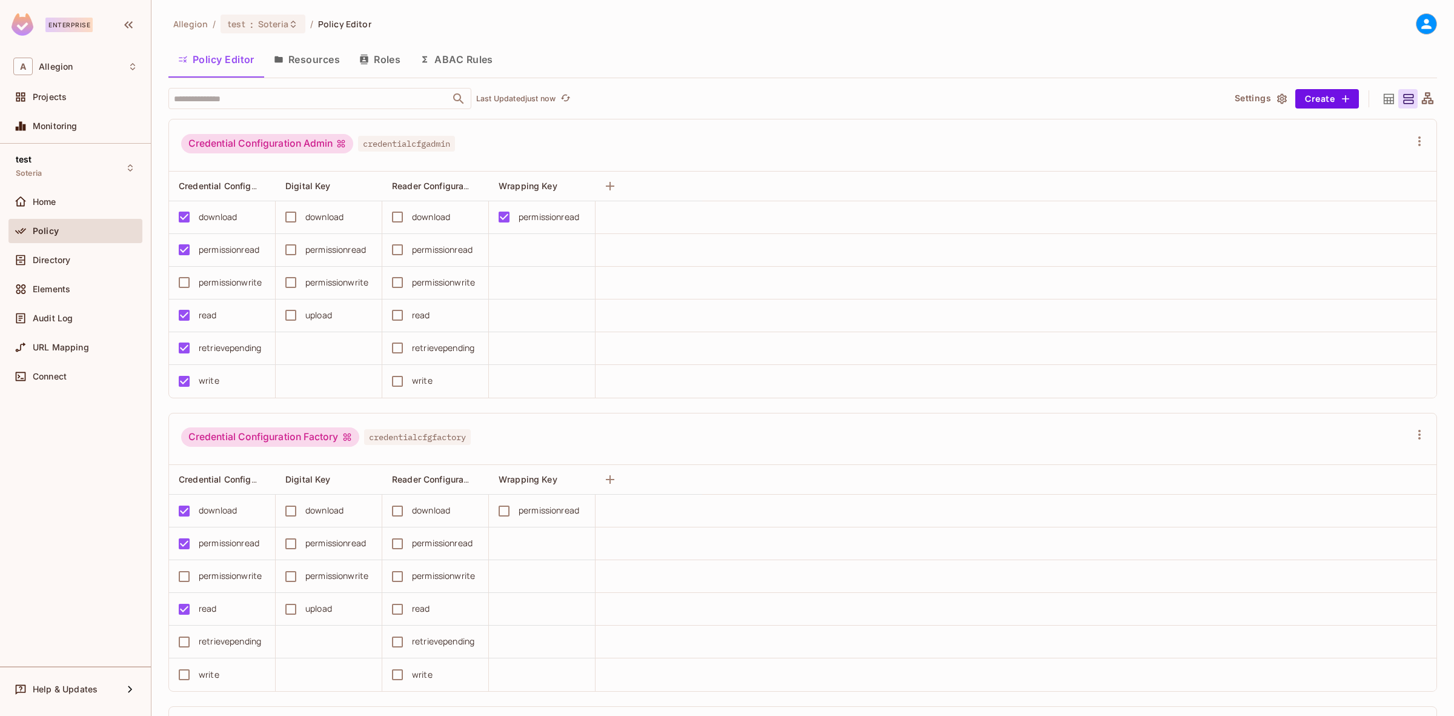
click at [304, 61] on button "Resources" at bounding box center [306, 59] width 85 height 30
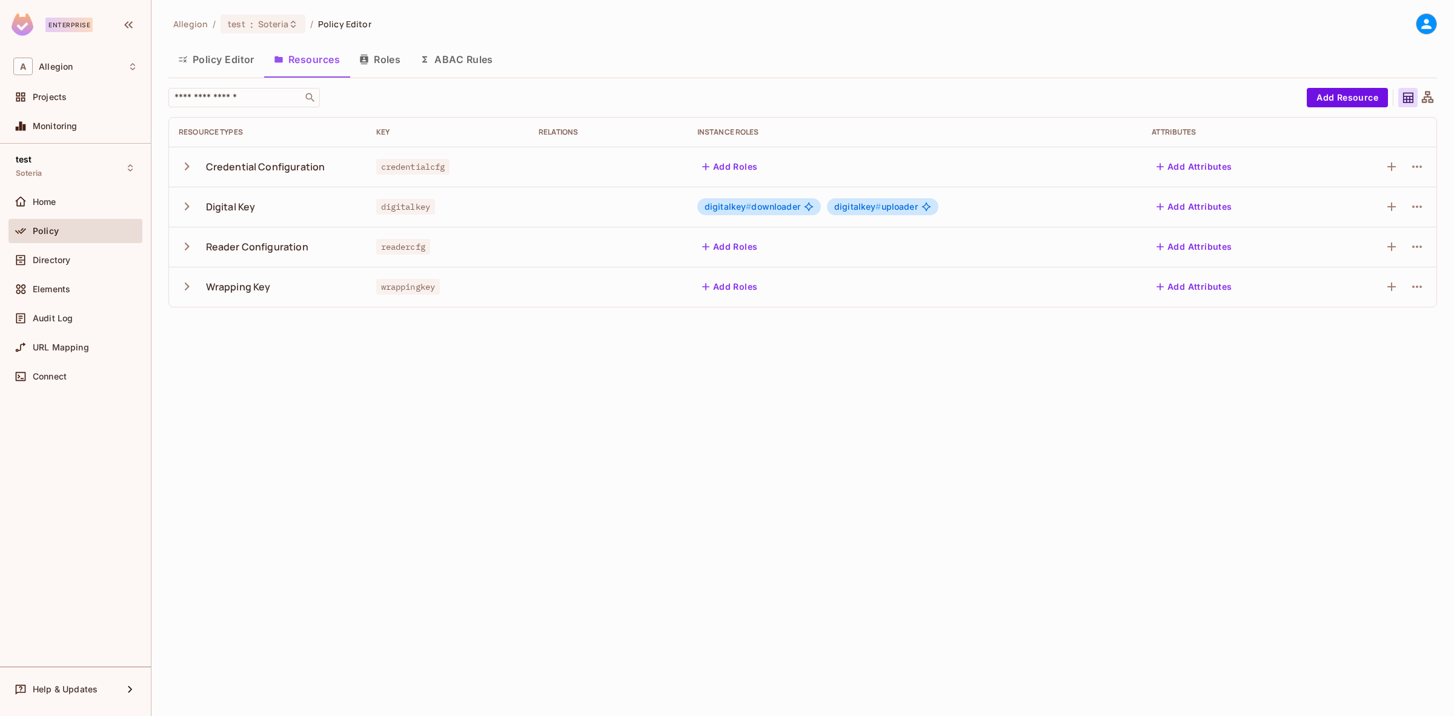
click at [235, 61] on button "Policy Editor" at bounding box center [216, 59] width 96 height 30
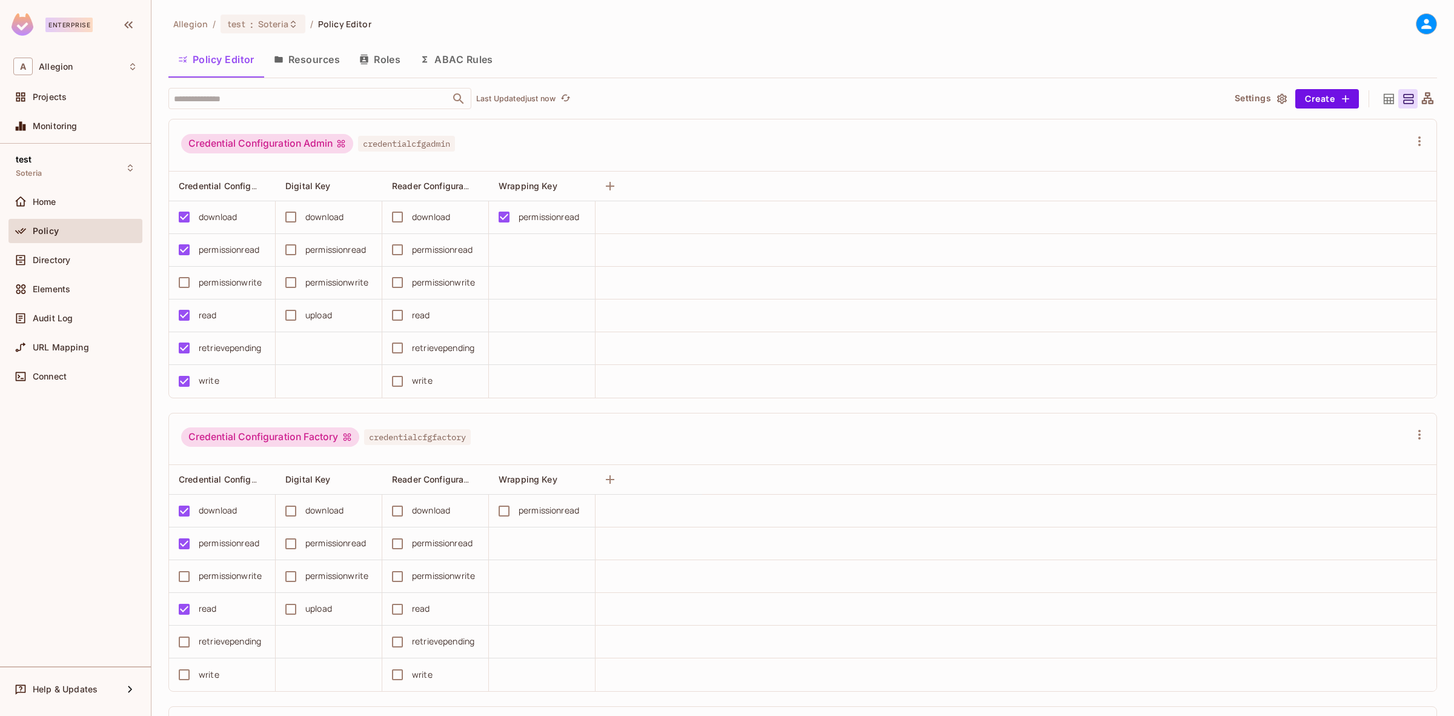
click at [501, 445] on div "Credential Configuration Factory credentialcfgfactory" at bounding box center [795, 438] width 1229 height 23
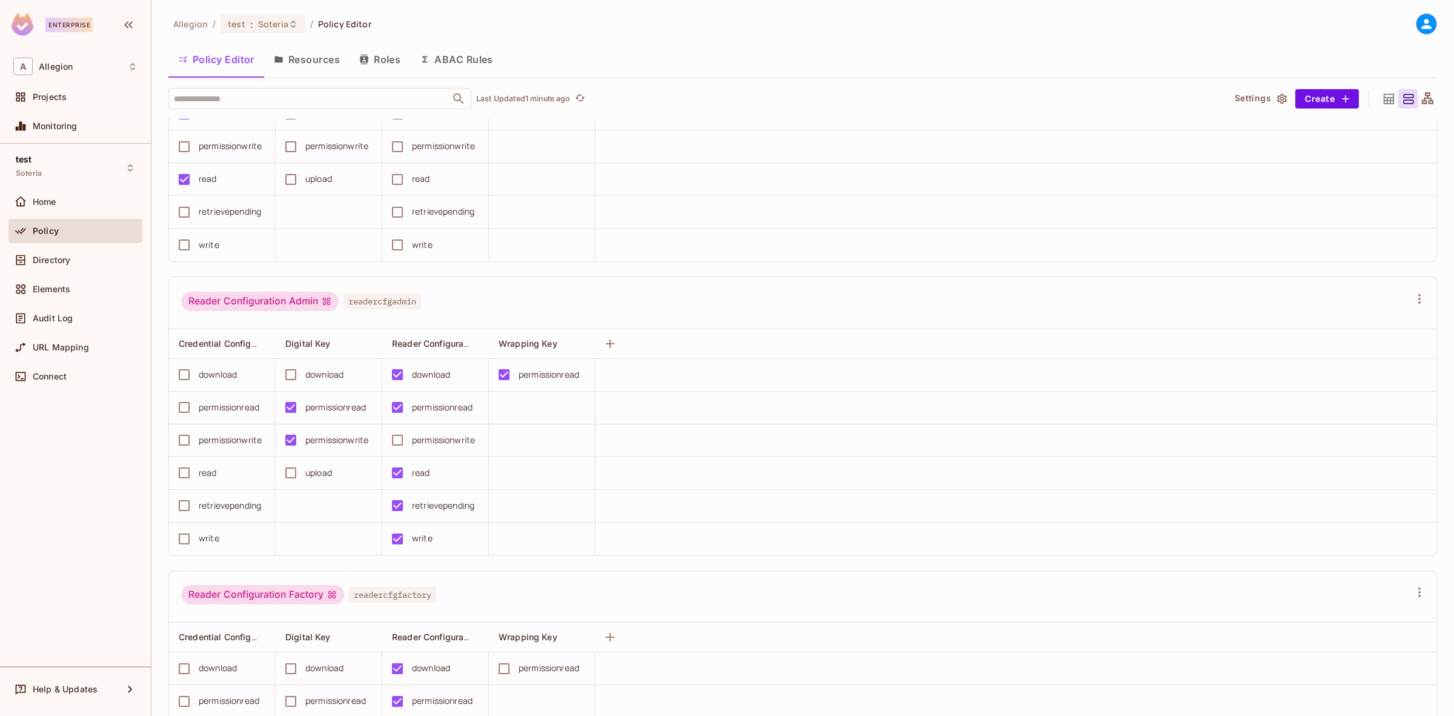
scroll to position [1018, 0]
click at [323, 68] on button "Resources" at bounding box center [306, 59] width 85 height 30
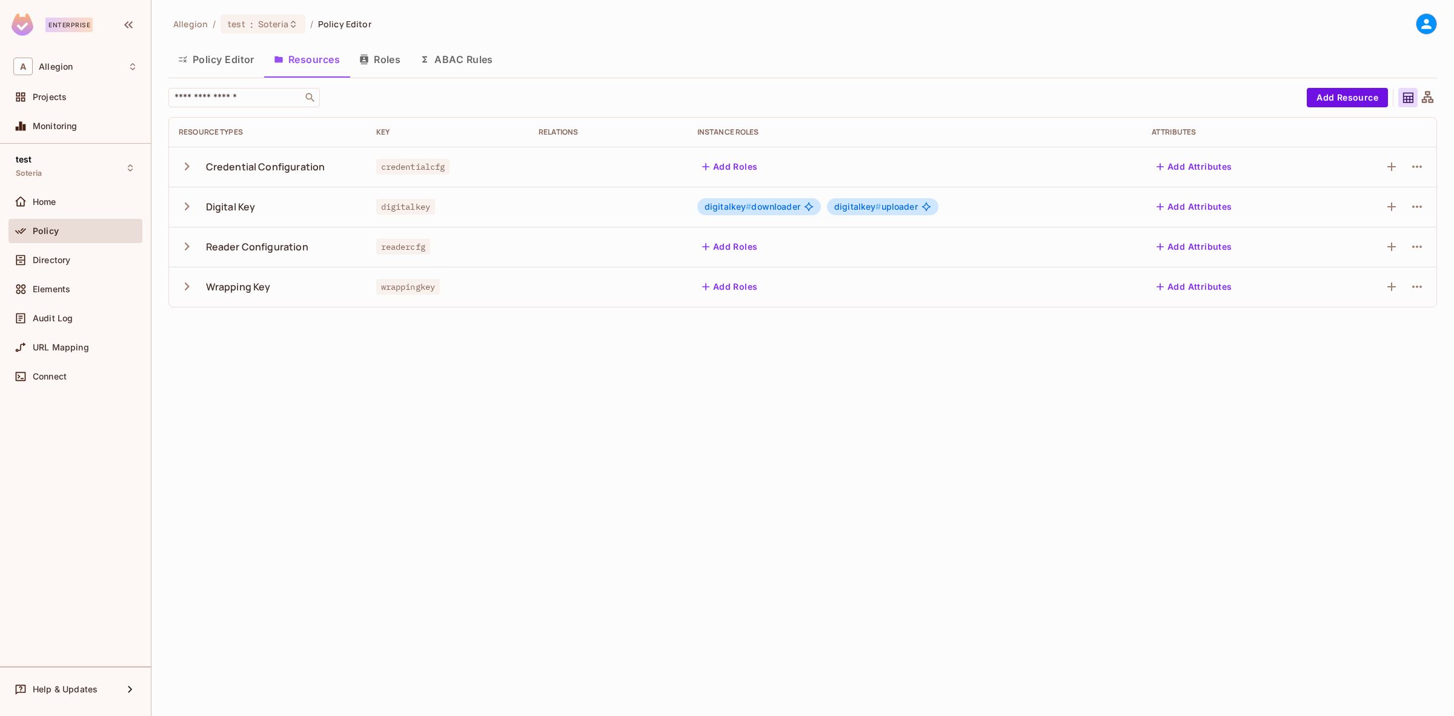
click at [191, 245] on icon "button" at bounding box center [187, 246] width 16 height 16
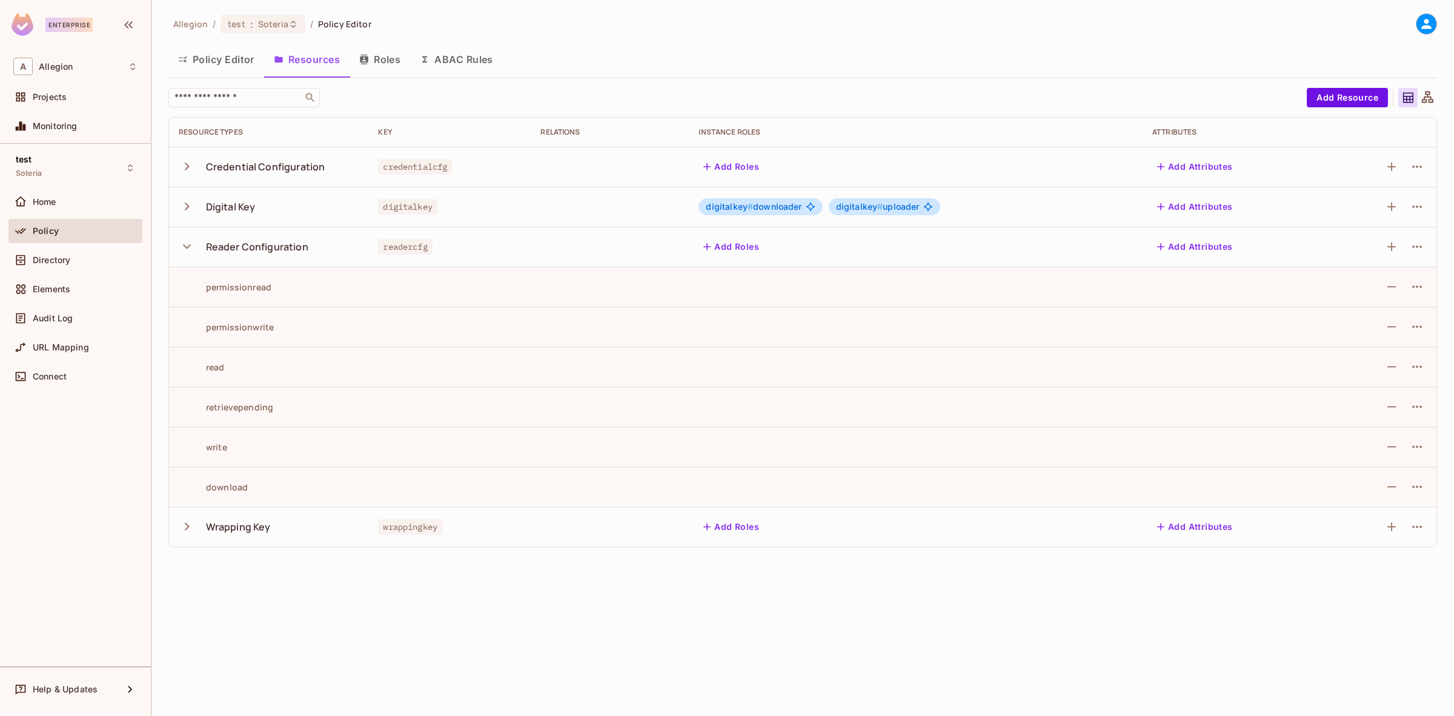
click at [193, 243] on icon "button" at bounding box center [187, 246] width 16 height 16
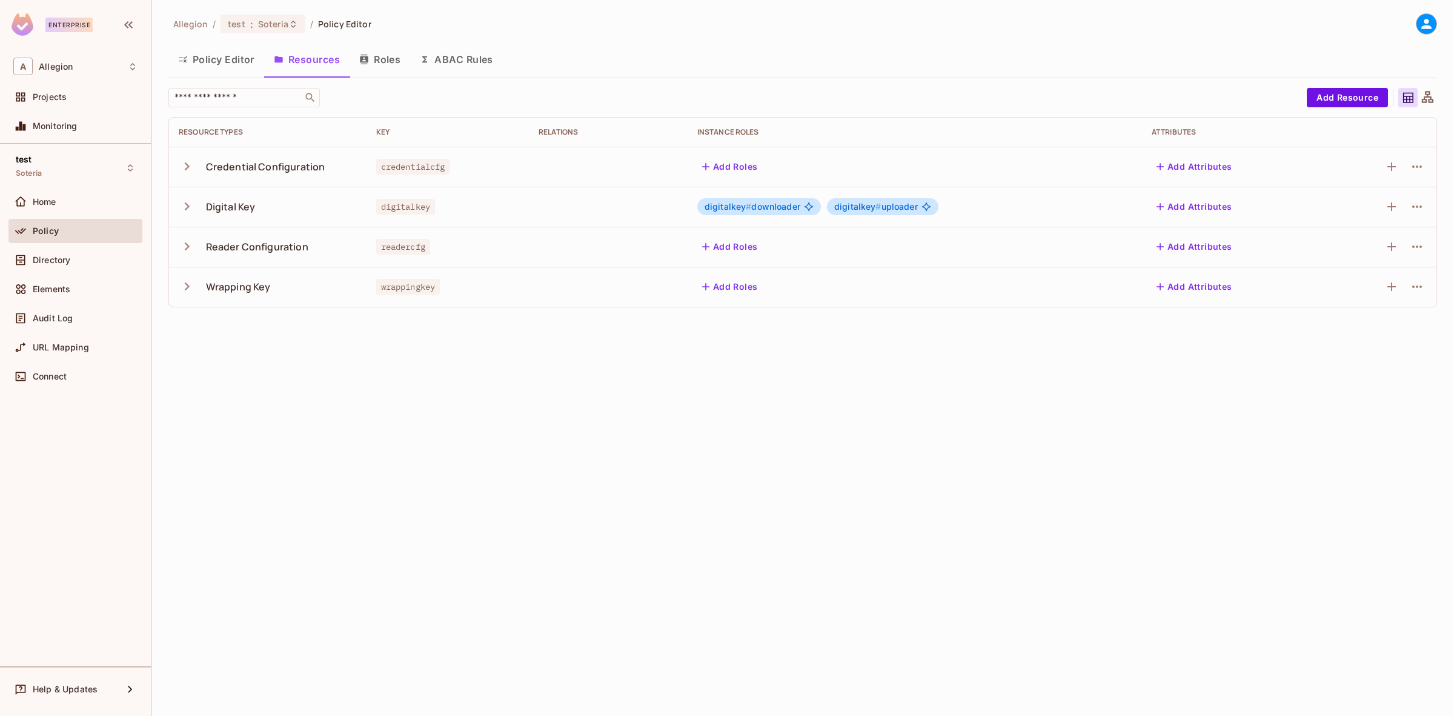
click at [392, 61] on button "Roles" at bounding box center [380, 59] width 61 height 30
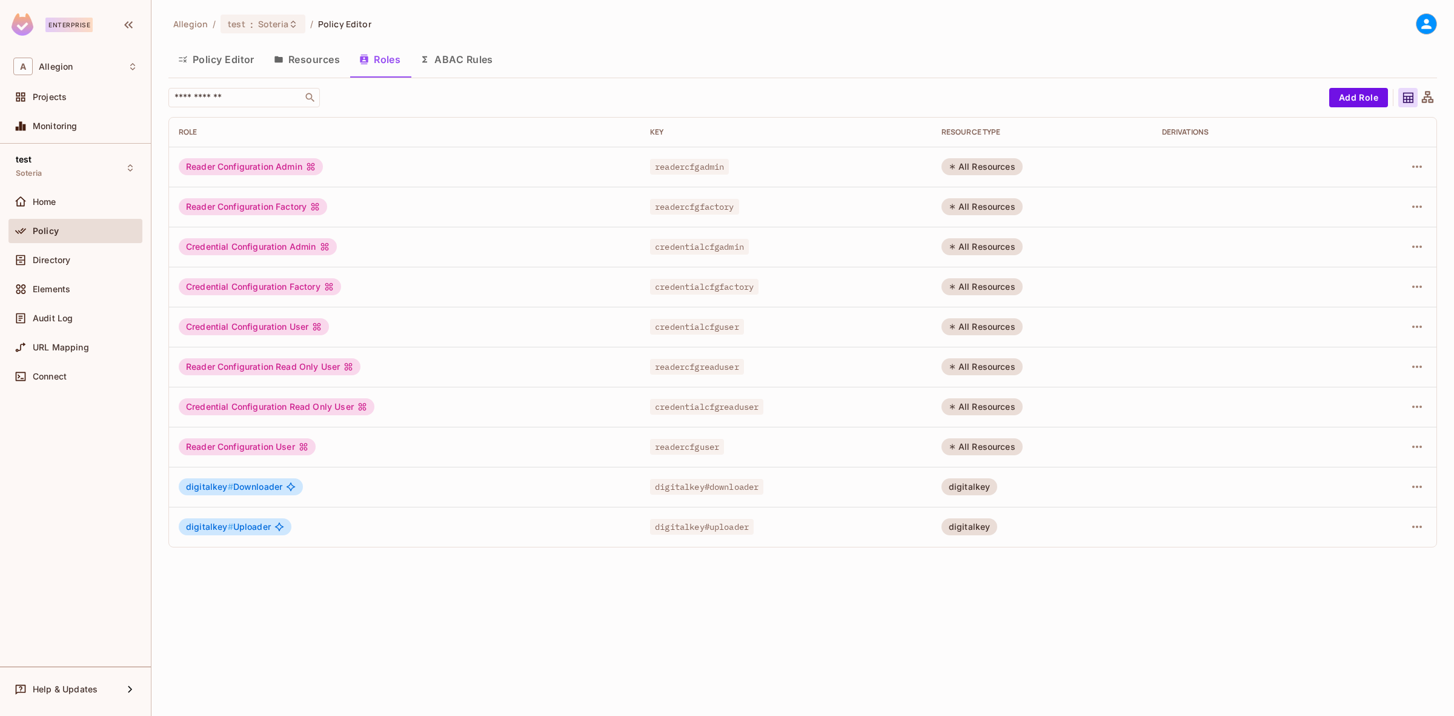
click at [1022, 98] on icon at bounding box center [1428, 97] width 12 height 12
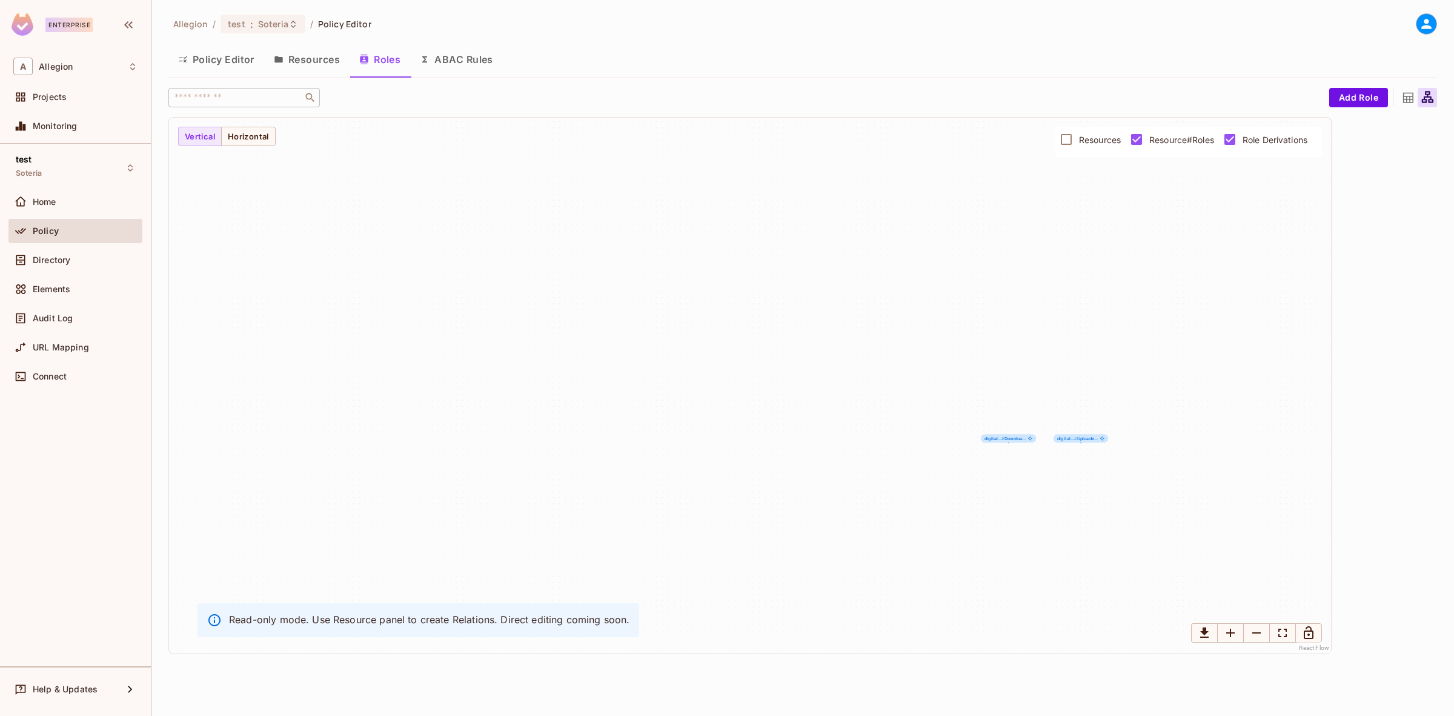
click at [1022, 104] on icon at bounding box center [1408, 97] width 15 height 15
